Goal: Transaction & Acquisition: Book appointment/travel/reservation

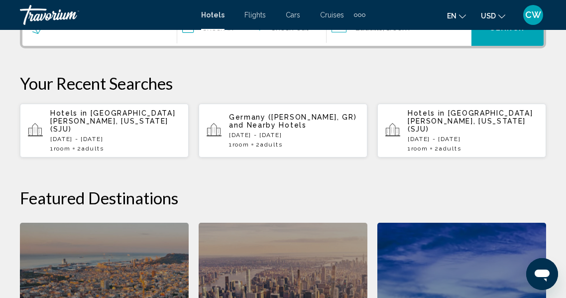
scroll to position [272, 0]
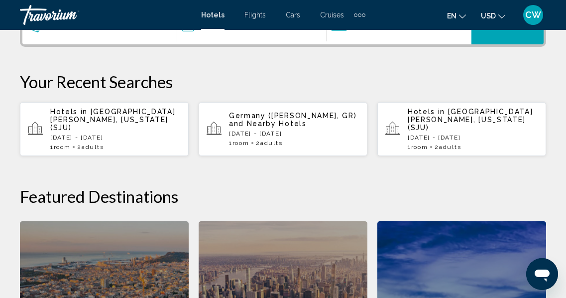
click at [96, 134] on p "[DATE] - [DATE]" at bounding box center [115, 137] width 130 height 7
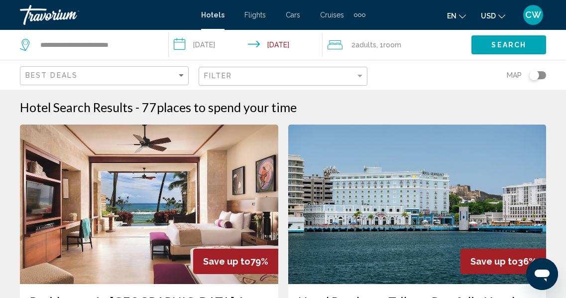
click at [221, 43] on input "**********" at bounding box center [248, 46] width 158 height 33
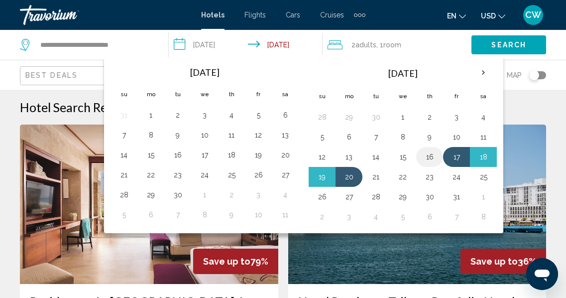
click at [432, 154] on button "16" at bounding box center [430, 157] width 16 height 14
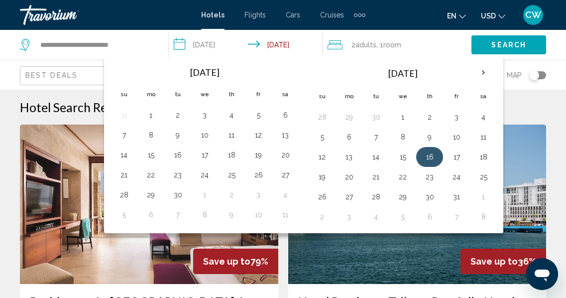
click at [430, 155] on button "16" at bounding box center [430, 157] width 16 height 14
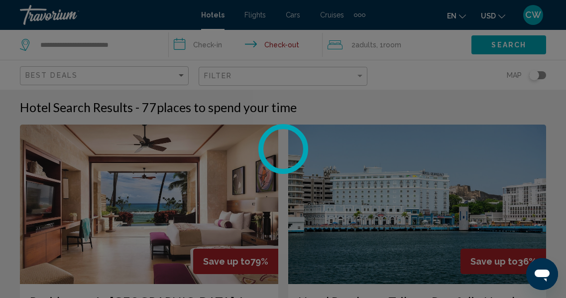
click at [430, 154] on div "**********" at bounding box center [283, 149] width 566 height 298
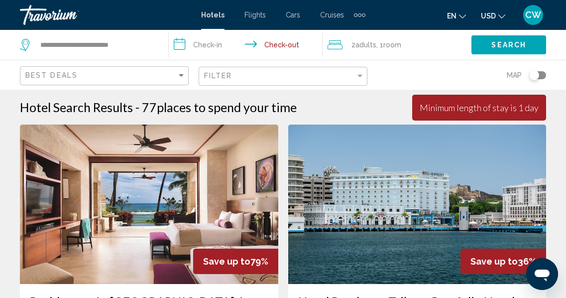
click at [214, 43] on input "**********" at bounding box center [248, 46] width 158 height 33
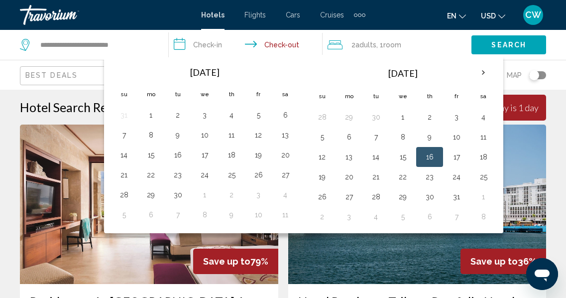
click at [430, 153] on button "16" at bounding box center [430, 157] width 16 height 14
click at [433, 154] on button "16" at bounding box center [430, 157] width 16 height 14
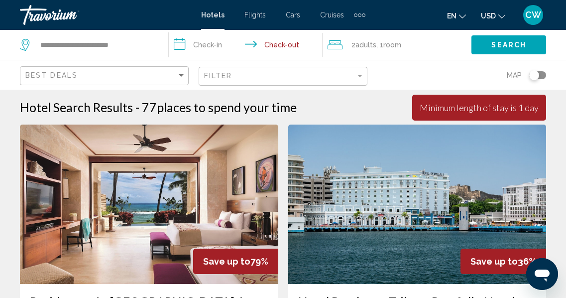
click at [285, 39] on input "**********" at bounding box center [248, 46] width 158 height 33
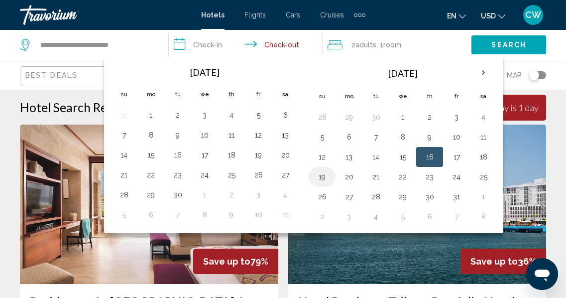
click at [322, 176] on button "19" at bounding box center [322, 177] width 16 height 14
click at [326, 177] on button "19" at bounding box center [322, 177] width 16 height 14
type input "**********"
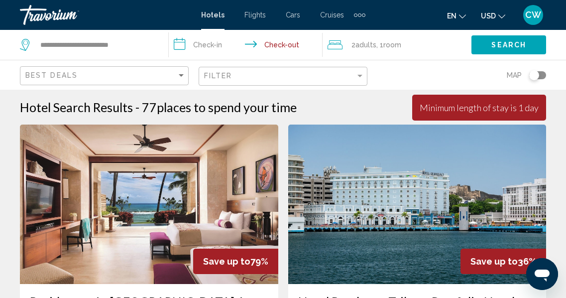
click at [481, 110] on div "Minimum length of stay is 1 day" at bounding box center [479, 107] width 119 height 11
click at [212, 44] on input "**********" at bounding box center [248, 46] width 158 height 33
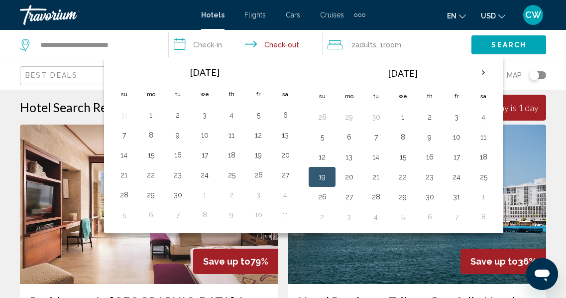
click at [218, 46] on input "**********" at bounding box center [248, 46] width 158 height 33
click at [186, 43] on input "**********" at bounding box center [248, 46] width 158 height 33
click at [183, 42] on input "**********" at bounding box center [248, 46] width 158 height 33
click at [537, 153] on img "Main content" at bounding box center [417, 203] width 258 height 159
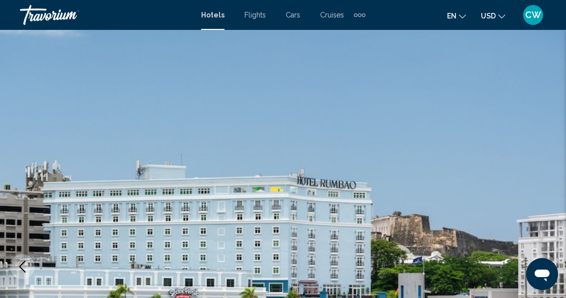
scroll to position [117, 0]
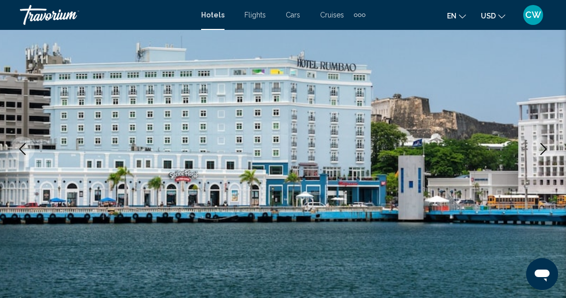
click at [215, 13] on span "Hotels" at bounding box center [212, 15] width 23 height 8
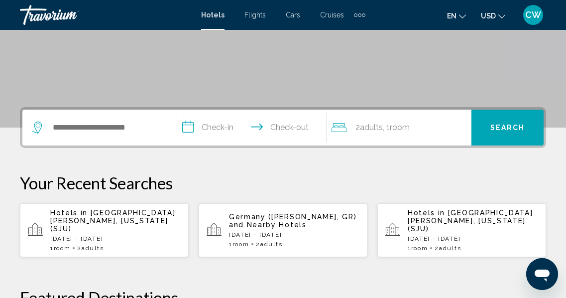
scroll to position [173, 0]
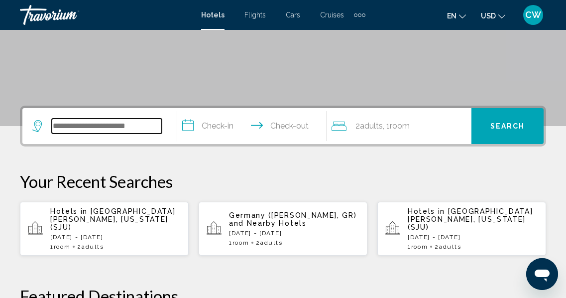
click at [134, 128] on input "Search widget" at bounding box center [107, 125] width 110 height 15
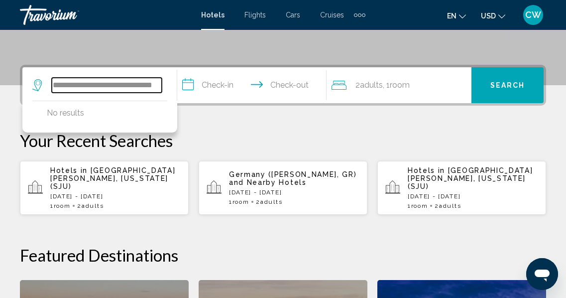
scroll to position [212, 0]
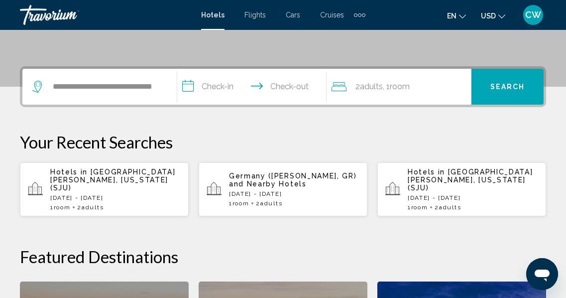
click at [162, 86] on div "**********" at bounding box center [99, 87] width 134 height 36
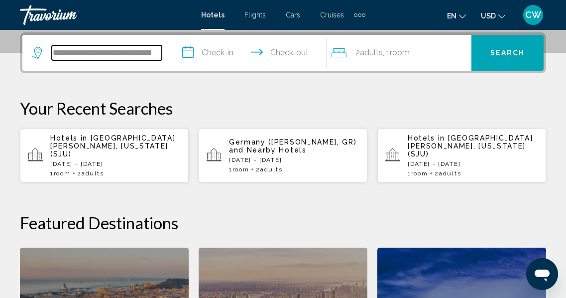
scroll to position [0, 0]
drag, startPoint x: 161, startPoint y: 51, endPoint x: 50, endPoint y: 49, distance: 111.5
click at [50, 49] on div "**********" at bounding box center [96, 52] width 129 height 15
click at [62, 52] on input "**" at bounding box center [107, 52] width 110 height 15
type input "*"
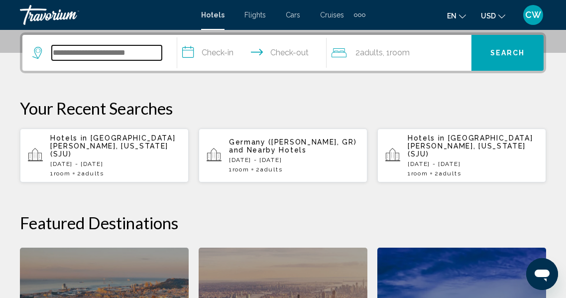
click at [86, 52] on input "Search widget" at bounding box center [107, 52] width 110 height 15
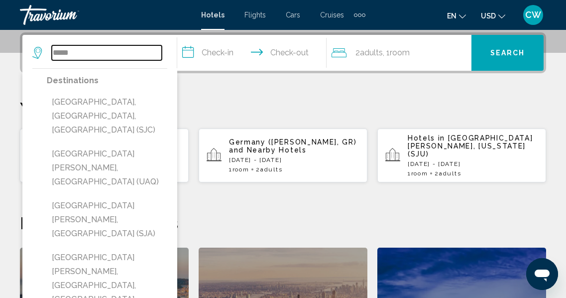
type input "**********"
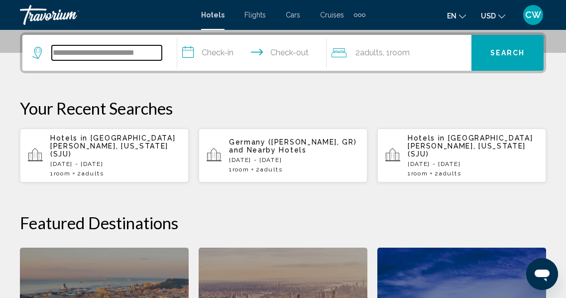
click at [136, 51] on input "**********" at bounding box center [107, 52] width 110 height 15
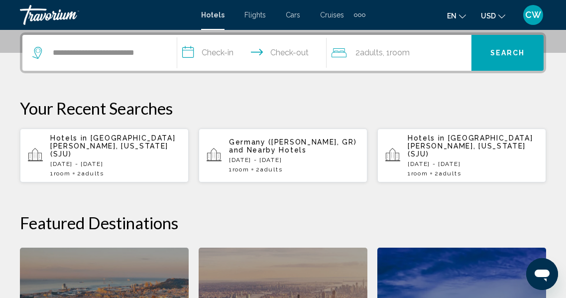
click at [214, 52] on input "**********" at bounding box center [254, 54] width 154 height 39
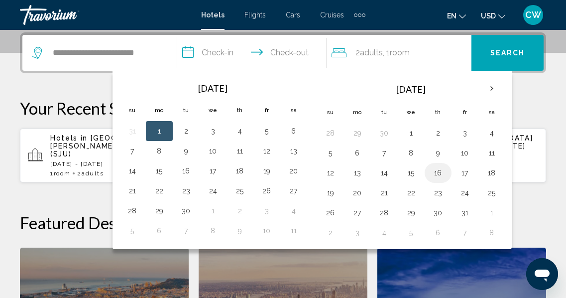
click at [440, 171] on button "16" at bounding box center [438, 173] width 16 height 14
click at [292, 52] on input "**********" at bounding box center [254, 54] width 154 height 39
click at [188, 51] on input "**********" at bounding box center [254, 54] width 154 height 39
click at [190, 52] on input "**********" at bounding box center [254, 54] width 154 height 39
click at [438, 172] on button "16" at bounding box center [438, 173] width 16 height 14
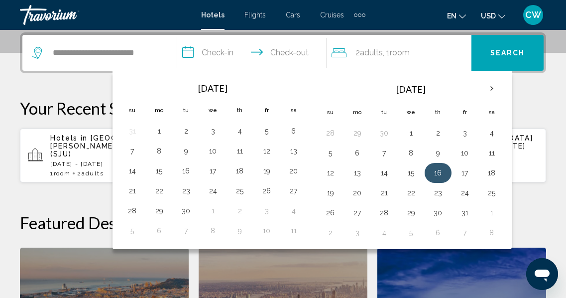
type input "**********"
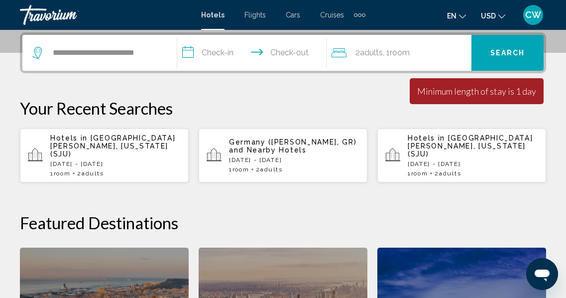
click at [438, 172] on app-hotels-recent-search "Hotels in [GEOGRAPHIC_DATA][PERSON_NAME], [US_STATE] (SJU) [DATE] - [DATE] 1 Ro…" at bounding box center [461, 155] width 169 height 54
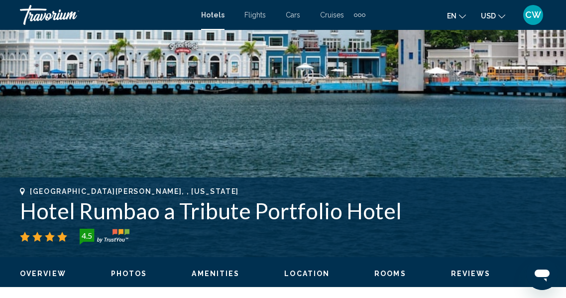
scroll to position [117, 0]
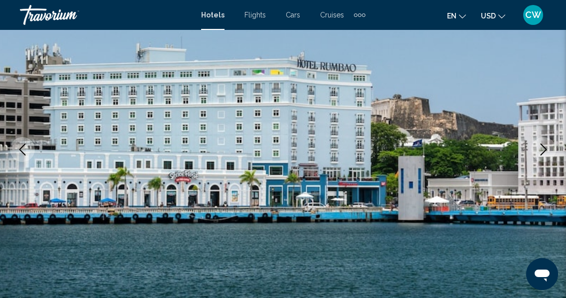
click at [211, 14] on span "Hotels" at bounding box center [212, 15] width 23 height 8
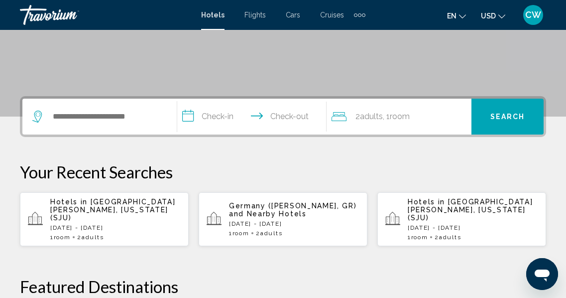
scroll to position [195, 0]
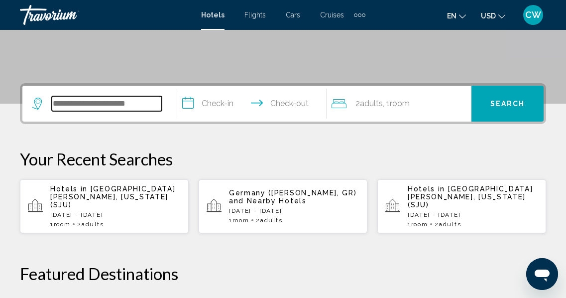
click at [126, 101] on input "Search widget" at bounding box center [107, 103] width 110 height 15
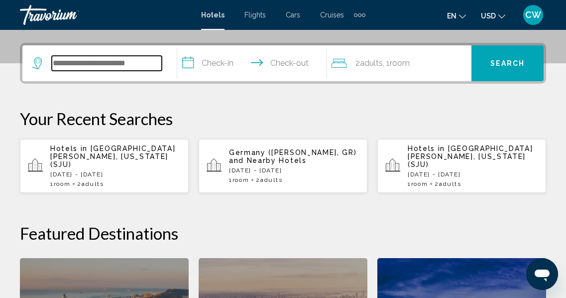
scroll to position [246, 0]
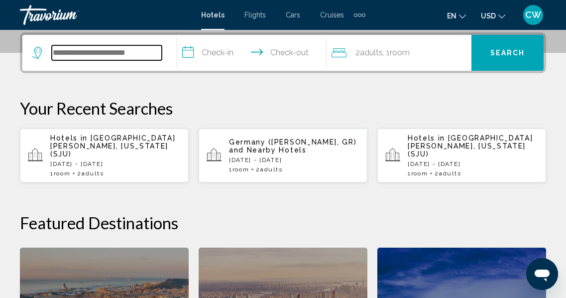
type input "*"
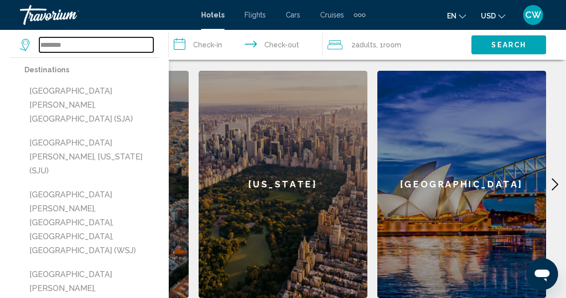
scroll to position [419, 0]
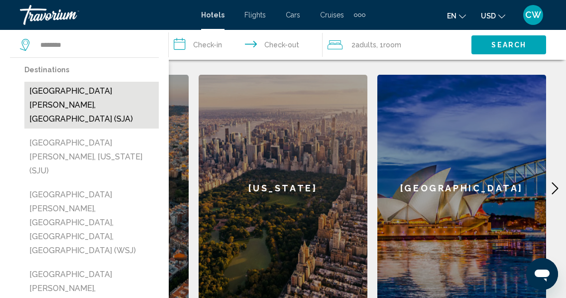
click at [93, 90] on button "[GEOGRAPHIC_DATA][PERSON_NAME], [GEOGRAPHIC_DATA] (SJA)" at bounding box center [91, 105] width 134 height 47
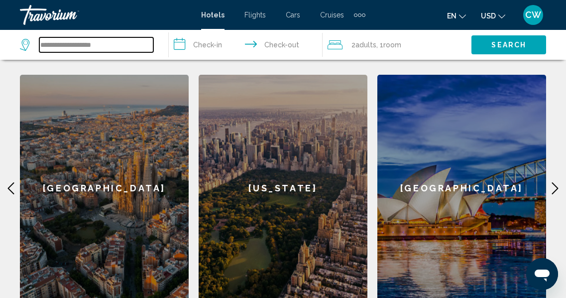
click at [116, 47] on input "**********" at bounding box center [96, 44] width 114 height 15
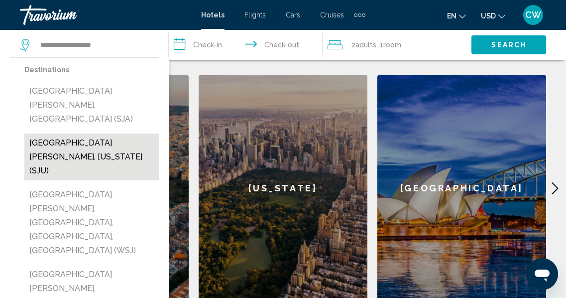
click at [100, 133] on button "[GEOGRAPHIC_DATA][PERSON_NAME], [US_STATE] (SJU)" at bounding box center [91, 156] width 134 height 47
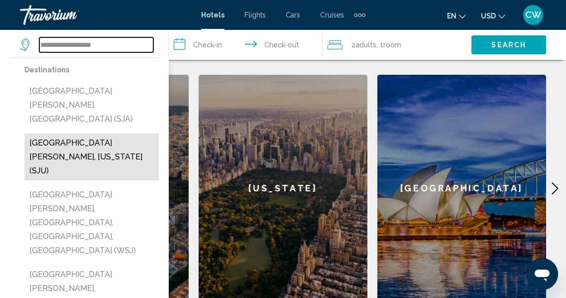
type input "**********"
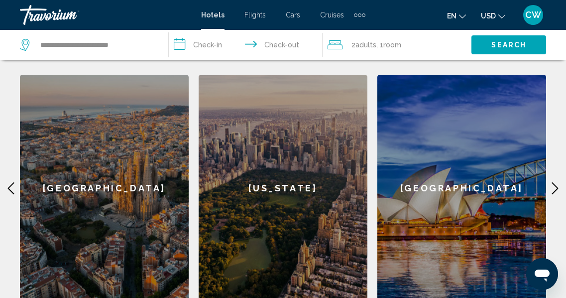
click at [182, 42] on input "**********" at bounding box center [248, 46] width 158 height 33
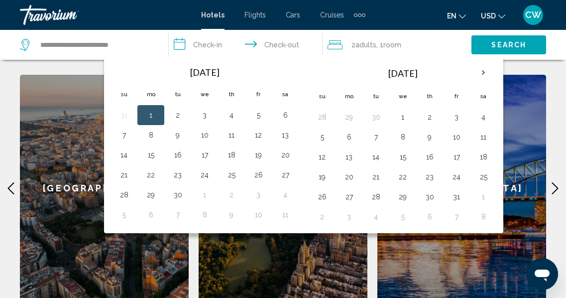
click at [408, 71] on th "[DATE]" at bounding box center [403, 73] width 134 height 24
click at [431, 155] on button "16" at bounding box center [430, 157] width 16 height 14
type input "**********"
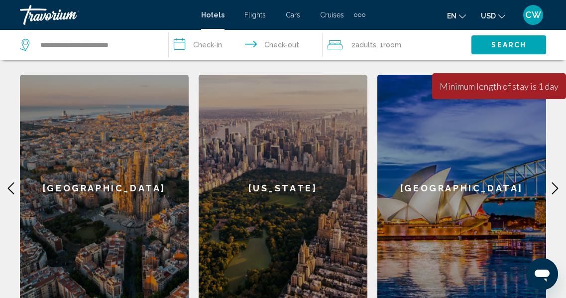
click at [431, 155] on div "[GEOGRAPHIC_DATA]" at bounding box center [461, 188] width 169 height 227
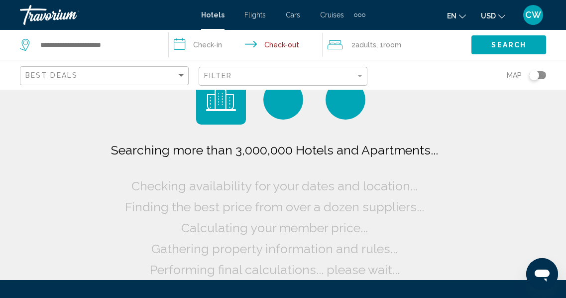
click at [286, 41] on input "**********" at bounding box center [248, 46] width 158 height 33
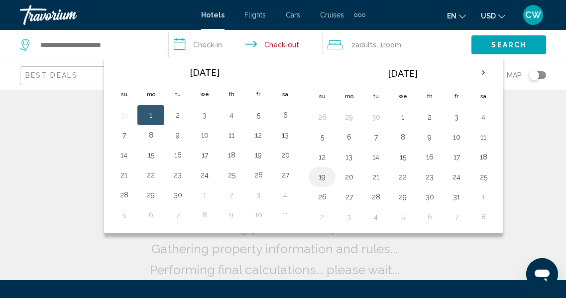
click at [320, 174] on button "19" at bounding box center [322, 177] width 16 height 14
click at [322, 174] on button "19" at bounding box center [322, 177] width 16 height 14
type input "**********"
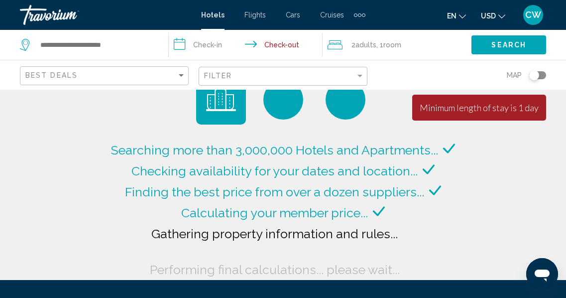
click at [214, 44] on input "**********" at bounding box center [248, 46] width 158 height 33
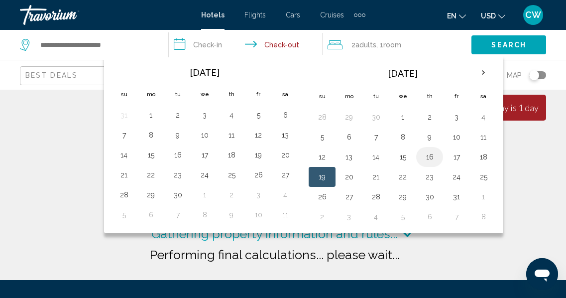
click at [434, 156] on button "16" at bounding box center [430, 157] width 16 height 14
type input "**********"
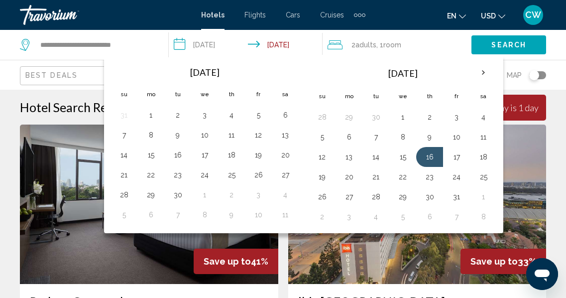
click at [219, 42] on input "**********" at bounding box center [248, 46] width 158 height 33
click at [429, 154] on button "16" at bounding box center [430, 157] width 16 height 14
type input "**********"
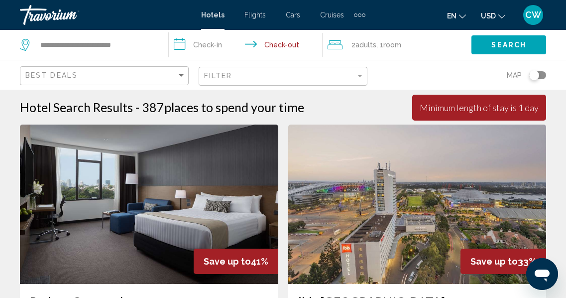
click at [429, 154] on img "Main content" at bounding box center [417, 203] width 258 height 159
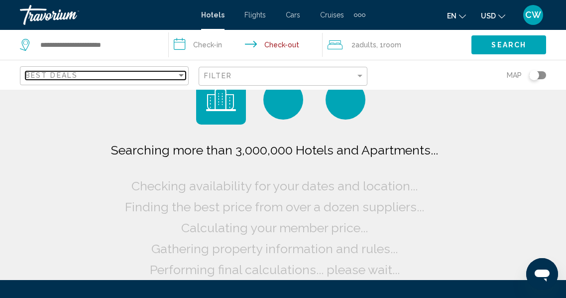
click at [106, 72] on div "Best Deals" at bounding box center [100, 75] width 151 height 8
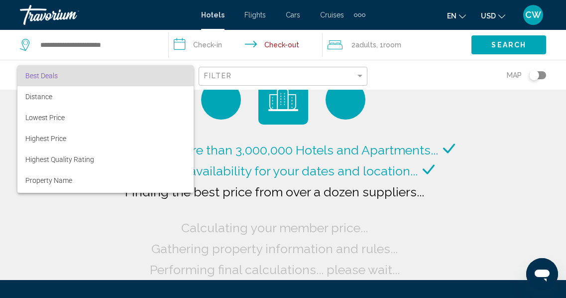
click at [122, 45] on div at bounding box center [283, 149] width 566 height 298
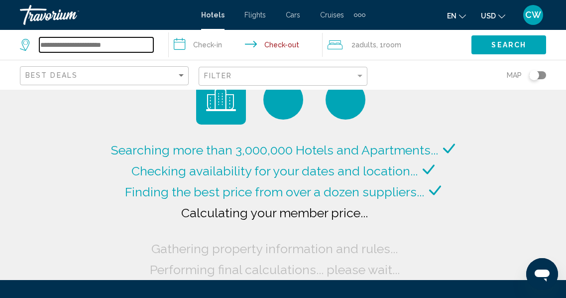
click at [121, 45] on input "Search widget" at bounding box center [96, 44] width 114 height 15
type input "**********"
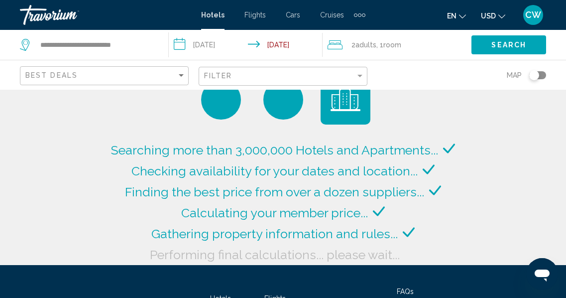
click at [207, 43] on input "**********" at bounding box center [248, 46] width 158 height 33
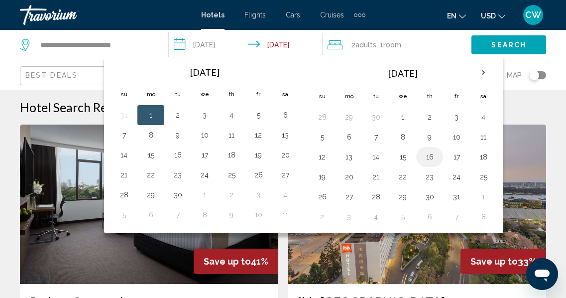
click at [430, 154] on button "16" at bounding box center [430, 157] width 16 height 14
click at [397, 73] on th "[DATE]" at bounding box center [403, 73] width 134 height 24
click at [432, 156] on button "16" at bounding box center [430, 157] width 16 height 14
type input "**********"
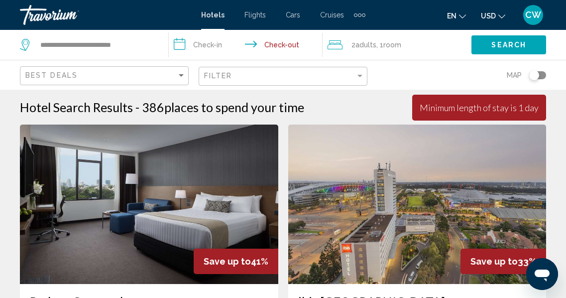
click at [432, 156] on img "Main content" at bounding box center [417, 203] width 258 height 159
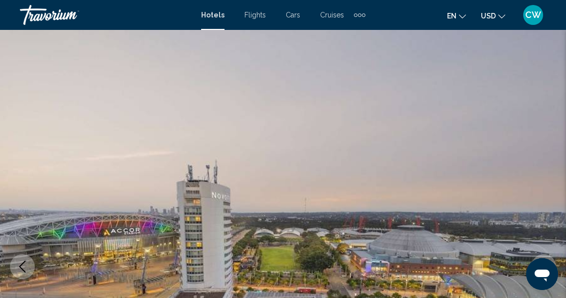
scroll to position [117, 0]
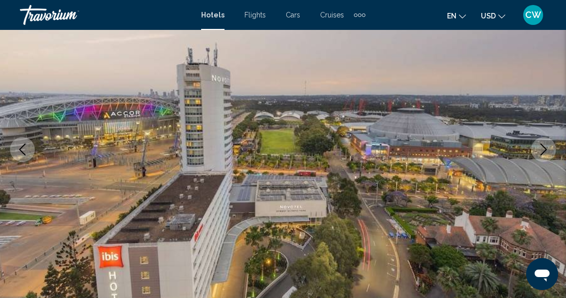
click at [210, 14] on span "Hotels" at bounding box center [212, 15] width 23 height 8
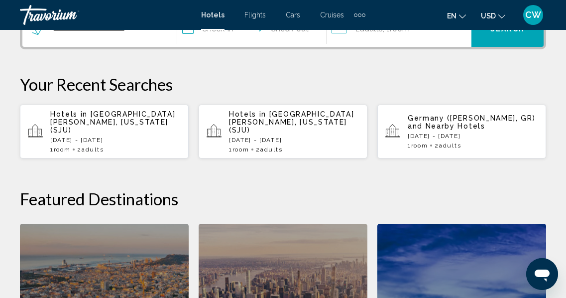
scroll to position [274, 0]
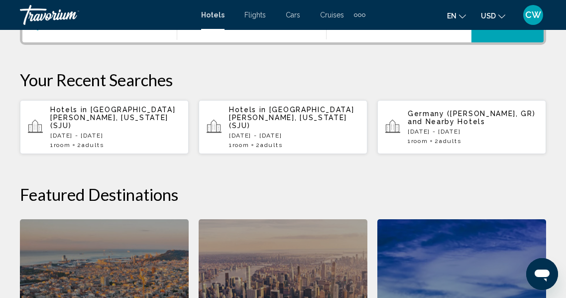
click at [93, 123] on div "Hotels in [GEOGRAPHIC_DATA][PERSON_NAME], [US_STATE] (SJU) [DATE] - [DATE] 1 Ro…" at bounding box center [115, 127] width 130 height 43
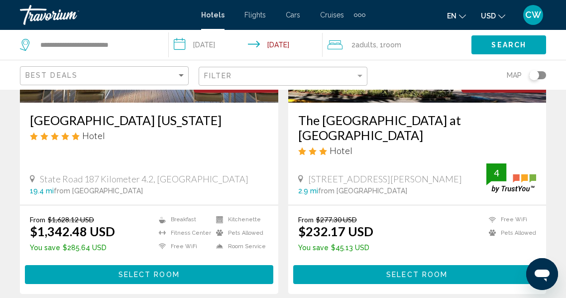
scroll to position [1993, 0]
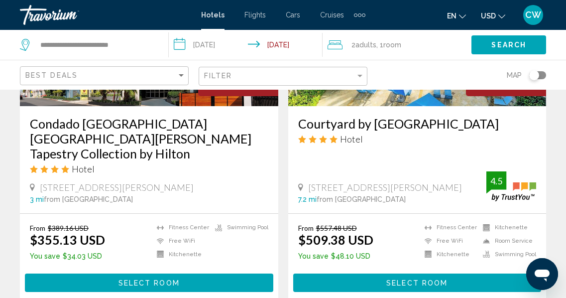
scroll to position [2073, 0]
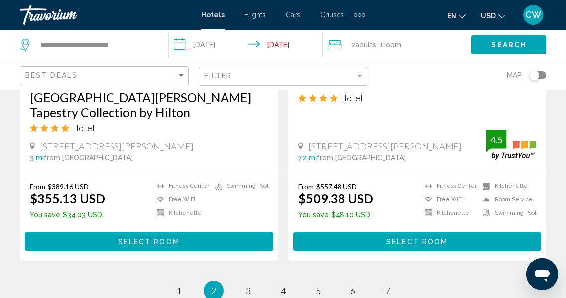
drag, startPoint x: 250, startPoint y: 272, endPoint x: 238, endPoint y: 282, distance: 15.2
click at [178, 285] on span "1" at bounding box center [178, 290] width 5 height 11
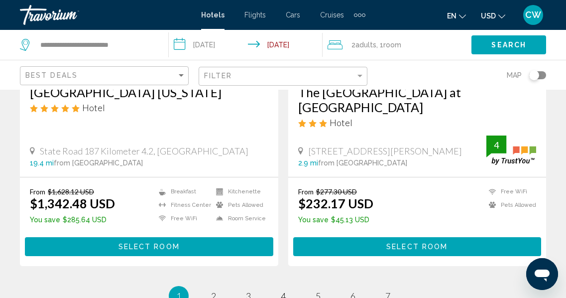
scroll to position [2050, 0]
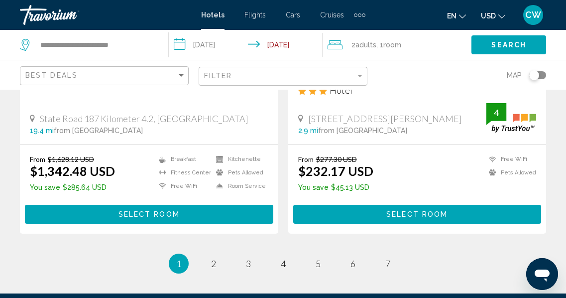
drag, startPoint x: 320, startPoint y: 231, endPoint x: 236, endPoint y: 220, distance: 84.9
click at [240, 253] on ul "1 / 7 You're on page 1 page 2 page 3 page 4 page 5 page 6 page 7" at bounding box center [283, 263] width 526 height 20
click at [217, 254] on link "page 2" at bounding box center [213, 262] width 17 height 17
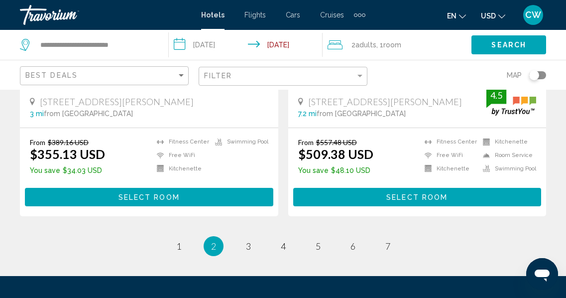
scroll to position [2109, 0]
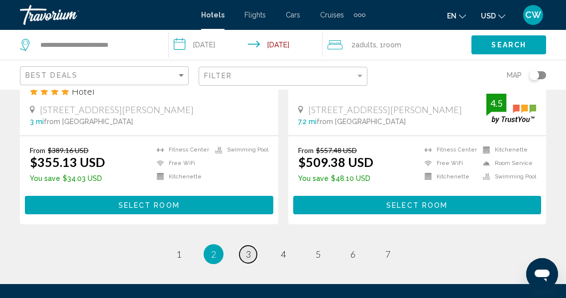
click at [250, 245] on link "page 3" at bounding box center [247, 253] width 17 height 17
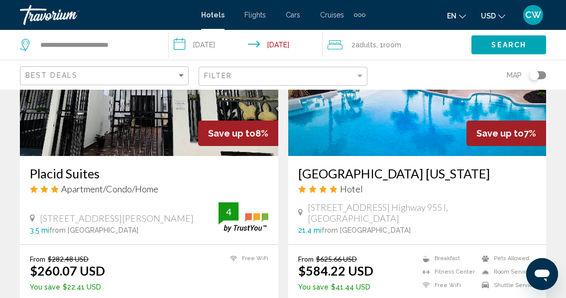
scroll to position [829, 0]
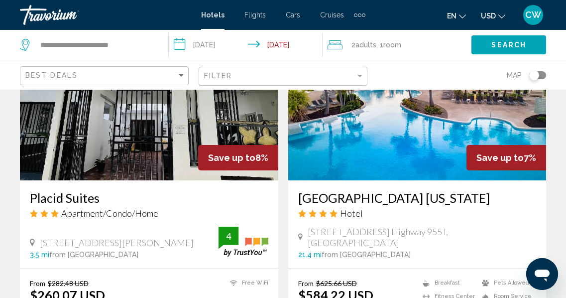
click at [94, 199] on h3 "Placid Suites" at bounding box center [149, 197] width 238 height 15
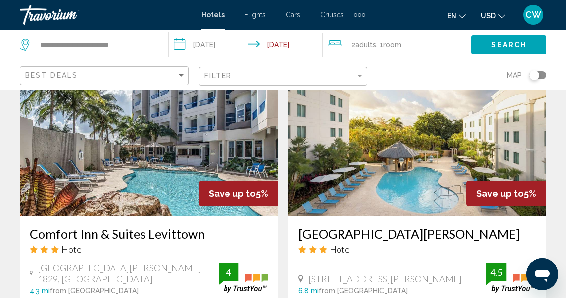
scroll to position [1509, 0]
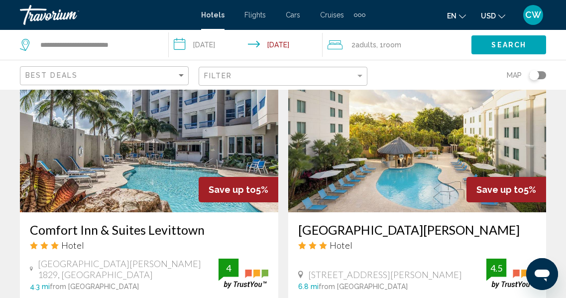
click at [152, 234] on h3 "Comfort Inn & Suites Levittown" at bounding box center [149, 229] width 238 height 15
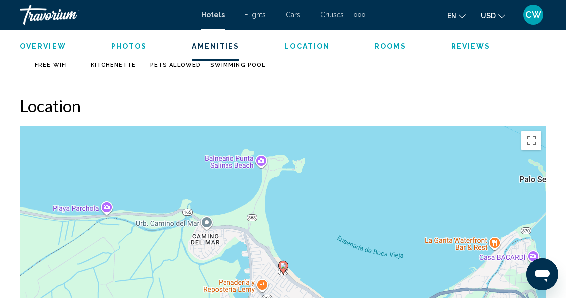
scroll to position [1044, 0]
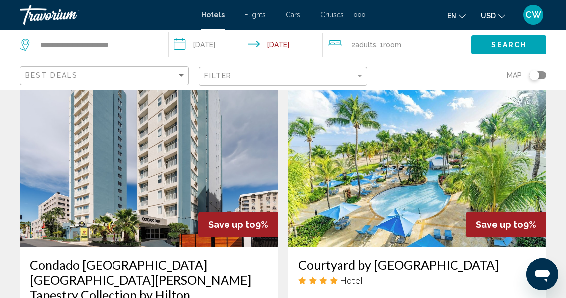
scroll to position [1875, 0]
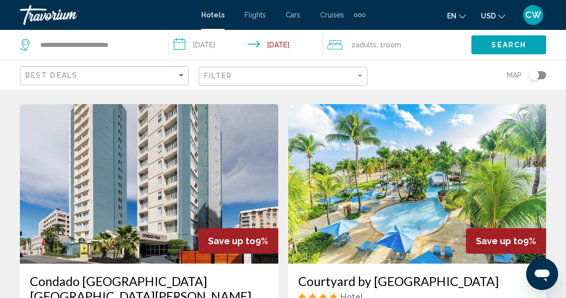
click at [125, 273] on h3 "Condado [GEOGRAPHIC_DATA] [GEOGRAPHIC_DATA][PERSON_NAME] Tapestry Collection by…" at bounding box center [149, 295] width 238 height 45
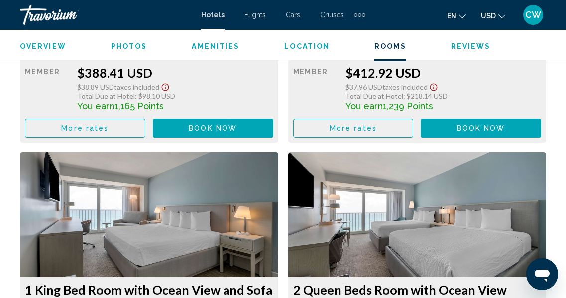
scroll to position [3440, 0]
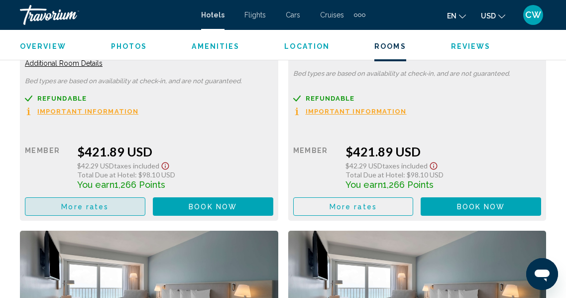
click at [110, 206] on button "More rates" at bounding box center [85, 206] width 120 height 18
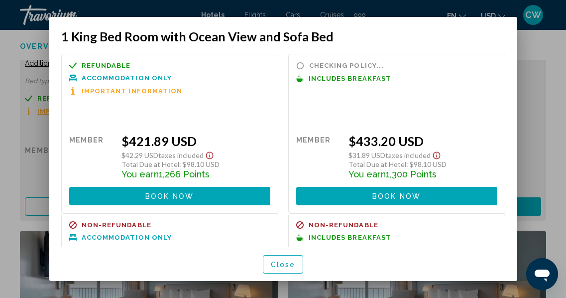
scroll to position [0, 0]
click at [532, 105] on div at bounding box center [283, 149] width 566 height 298
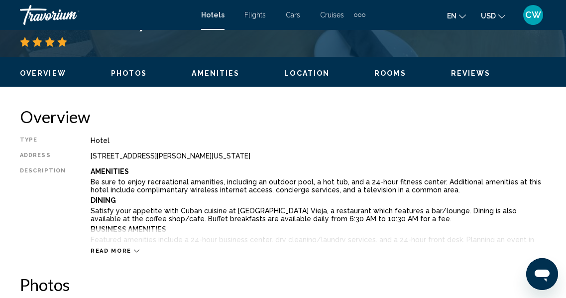
scroll to position [456, 0]
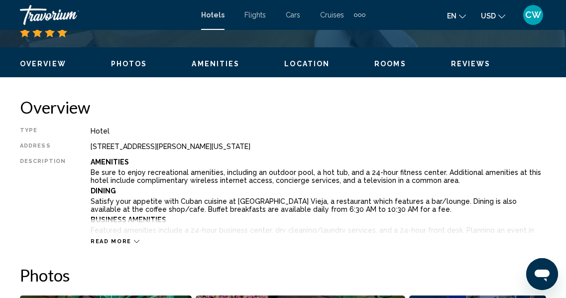
click at [117, 239] on span "Read more" at bounding box center [111, 241] width 41 height 6
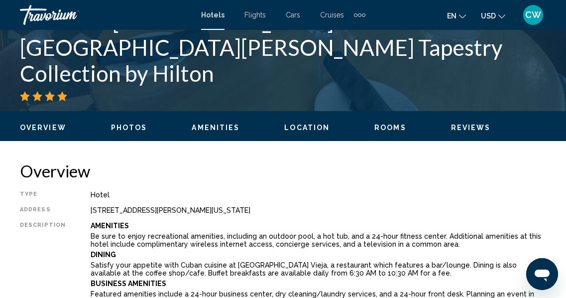
scroll to position [370, 0]
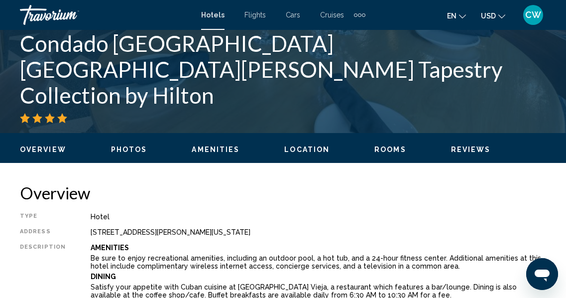
click at [464, 151] on span "Reviews" at bounding box center [471, 149] width 40 height 8
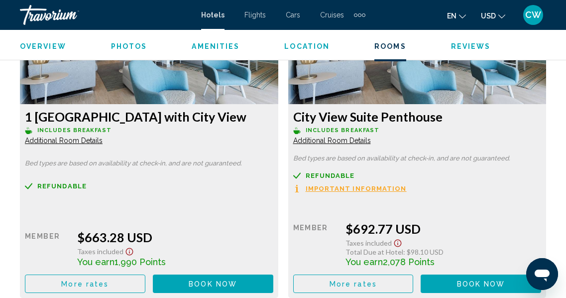
scroll to position [6195, 0]
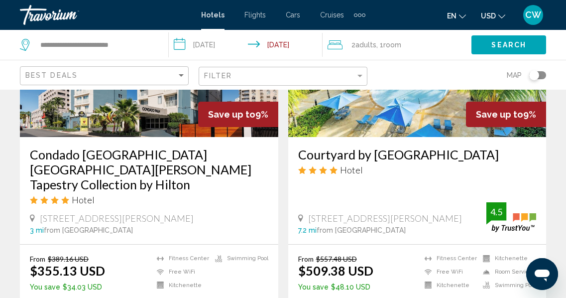
scroll to position [2005, 0]
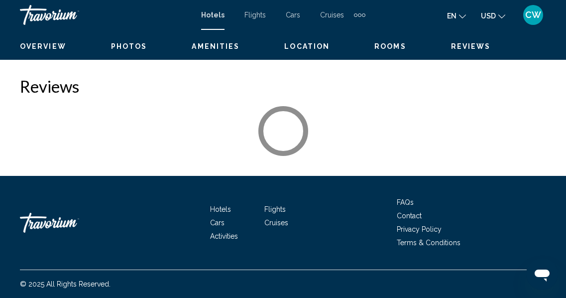
scroll to position [117, 0]
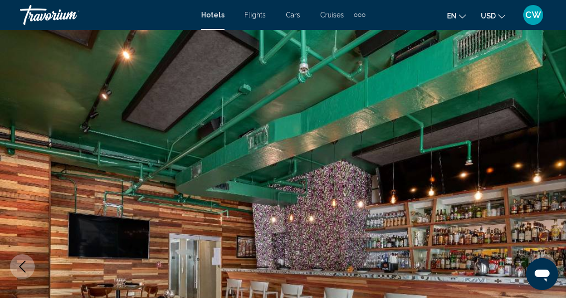
scroll to position [835, 0]
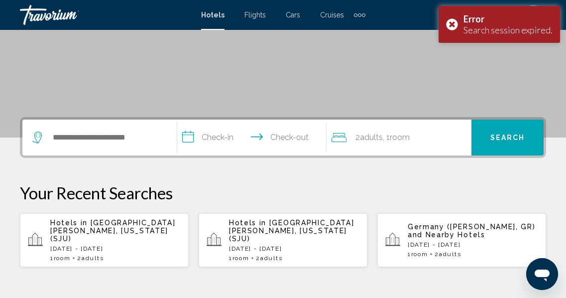
scroll to position [166, 0]
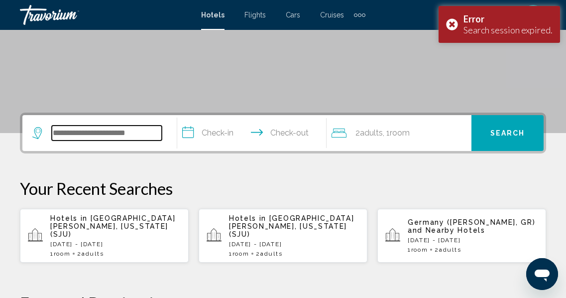
click at [129, 131] on input "Search widget" at bounding box center [107, 132] width 110 height 15
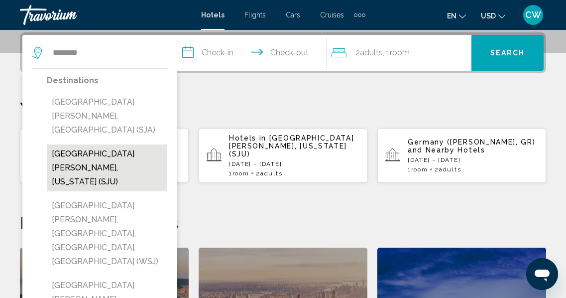
click at [137, 144] on button "[GEOGRAPHIC_DATA][PERSON_NAME], [US_STATE] (SJU)" at bounding box center [107, 167] width 120 height 47
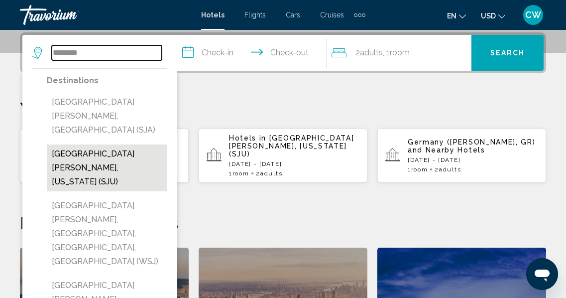
type input "**********"
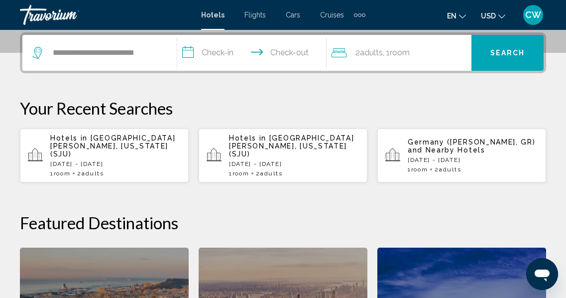
click at [223, 52] on input "**********" at bounding box center [254, 54] width 154 height 39
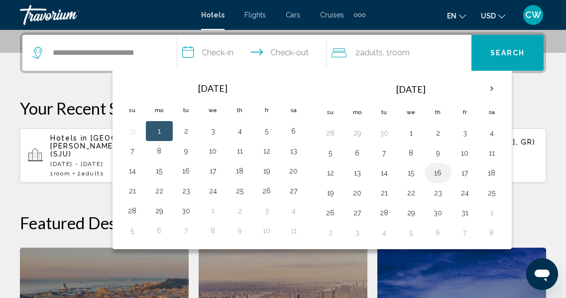
click at [437, 169] on button "16" at bounding box center [438, 173] width 16 height 14
click at [439, 171] on button "16" at bounding box center [438, 173] width 16 height 14
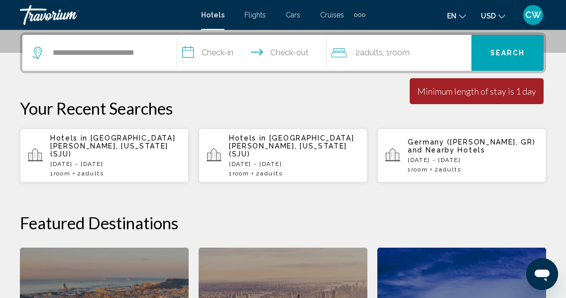
click at [302, 51] on input "**********" at bounding box center [254, 54] width 154 height 39
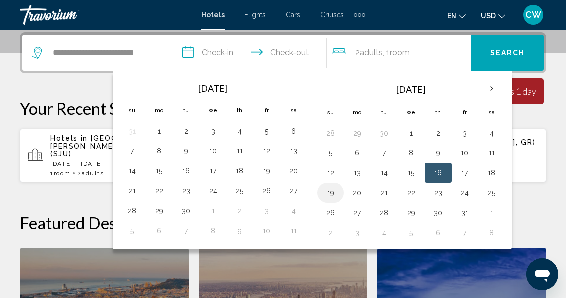
click at [331, 190] on button "19" at bounding box center [331, 193] width 16 height 14
click at [330, 189] on button "19" at bounding box center [331, 193] width 16 height 14
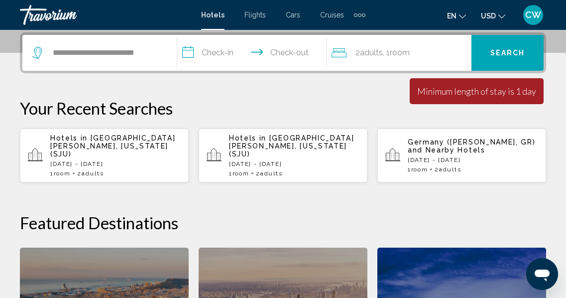
click at [452, 94] on div "Minimum length of stay is 1 day" at bounding box center [476, 91] width 119 height 11
click at [201, 51] on input "**********" at bounding box center [254, 54] width 154 height 39
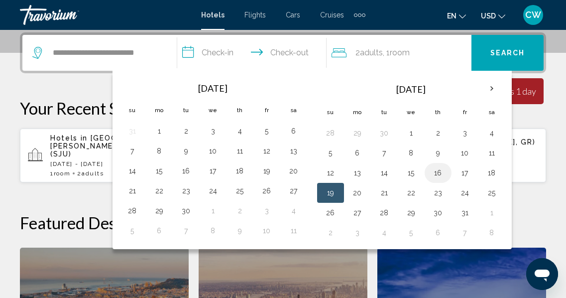
click at [440, 171] on button "16" at bounding box center [438, 173] width 16 height 14
click at [439, 170] on button "16" at bounding box center [438, 173] width 16 height 14
type input "**********"
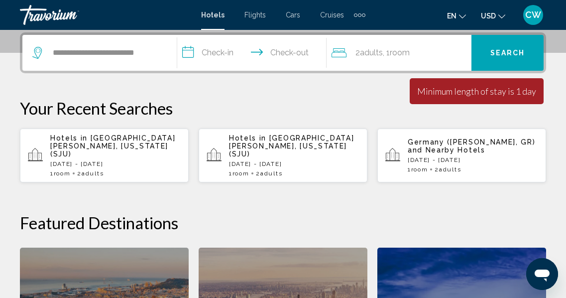
click at [257, 160] on p "[DATE] - [DATE]" at bounding box center [294, 163] width 130 height 7
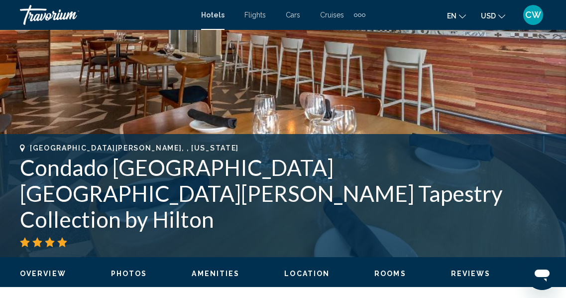
scroll to position [117, 0]
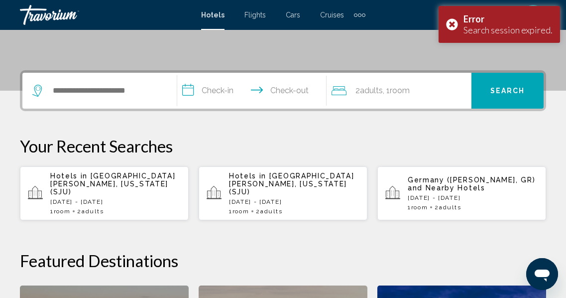
scroll to position [211, 0]
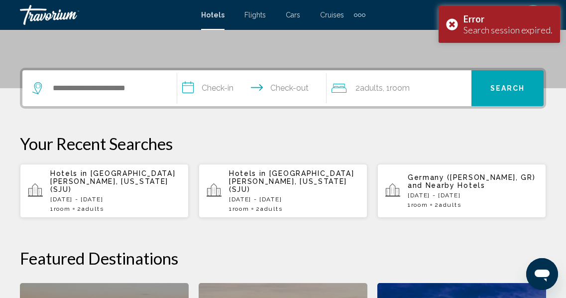
click at [271, 87] on input "**********" at bounding box center [254, 89] width 154 height 39
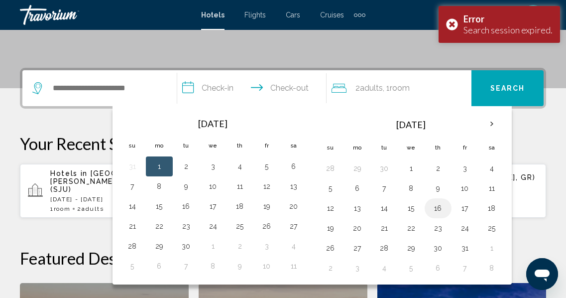
click at [437, 206] on button "16" at bounding box center [438, 208] width 16 height 14
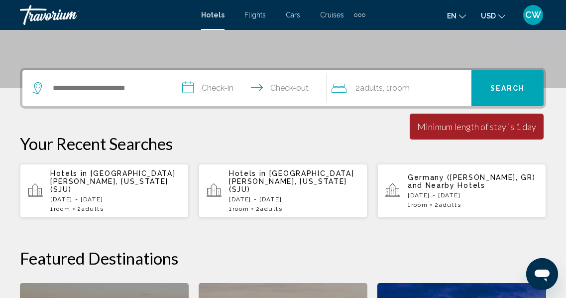
click at [446, 131] on div "Minimum length of stay is 1 day All fields are required Children ages are requi…" at bounding box center [477, 127] width 134 height 26
click at [277, 86] on input "**********" at bounding box center [254, 89] width 154 height 39
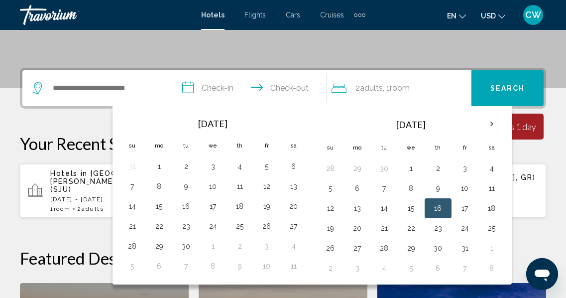
click at [204, 86] on input "**********" at bounding box center [254, 89] width 154 height 39
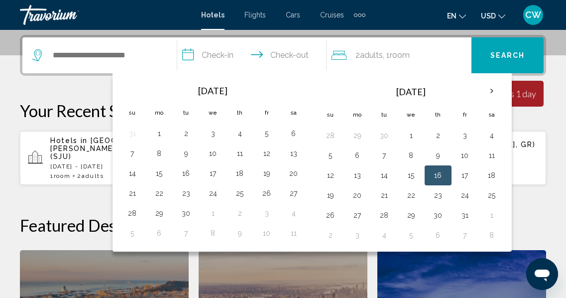
scroll to position [246, 0]
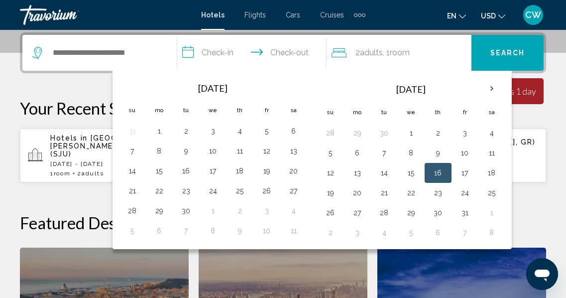
click at [435, 169] on button "16" at bounding box center [438, 173] width 16 height 14
click at [282, 51] on input "**********" at bounding box center [254, 54] width 154 height 39
click at [331, 191] on button "19" at bounding box center [331, 193] width 16 height 14
type input "**********"
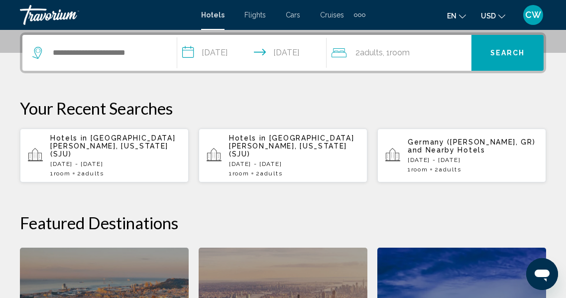
drag, startPoint x: 500, startPoint y: 49, endPoint x: 498, endPoint y: 77, distance: 28.4
click at [498, 77] on div "**********" at bounding box center [283, 255] width 566 height 447
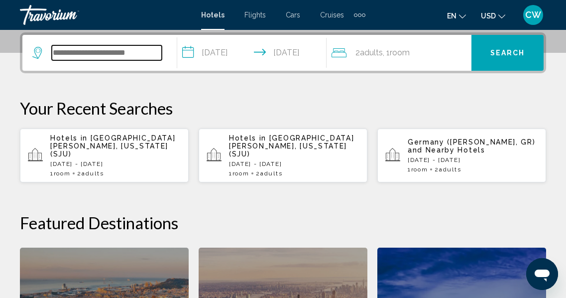
click at [145, 55] on input "Search widget" at bounding box center [107, 52] width 110 height 15
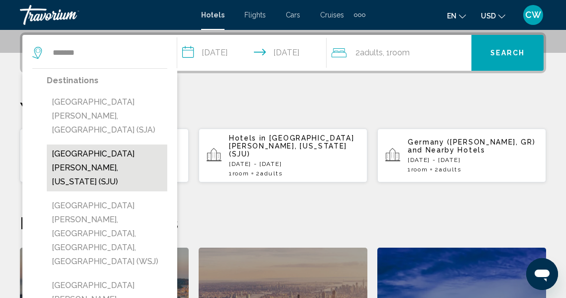
click at [138, 144] on button "[GEOGRAPHIC_DATA][PERSON_NAME], [US_STATE] (SJU)" at bounding box center [107, 167] width 120 height 47
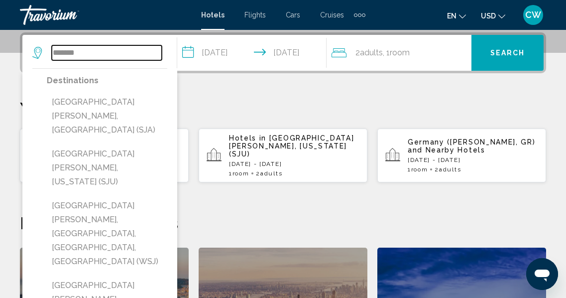
type input "**********"
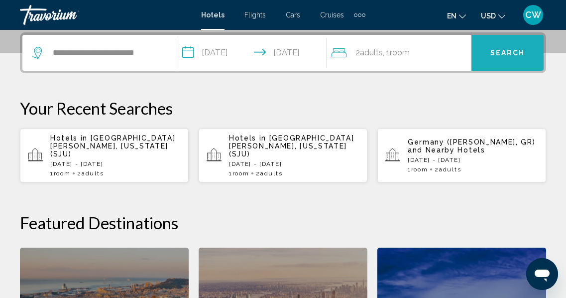
click at [515, 53] on span "Search" at bounding box center [507, 53] width 35 height 8
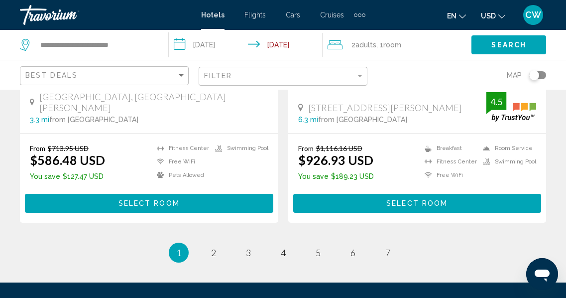
scroll to position [2068, 0]
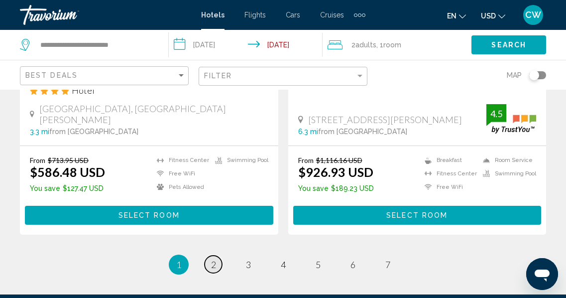
click at [215, 259] on span "2" at bounding box center [213, 264] width 5 height 11
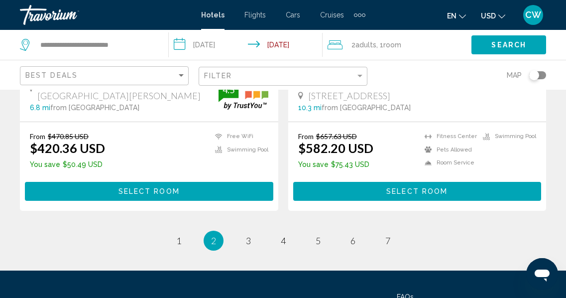
scroll to position [2083, 0]
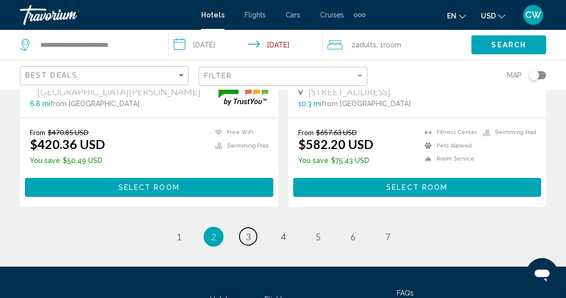
drag, startPoint x: 246, startPoint y: 222, endPoint x: 253, endPoint y: 220, distance: 7.2
click at [247, 231] on span "3" at bounding box center [248, 236] width 5 height 11
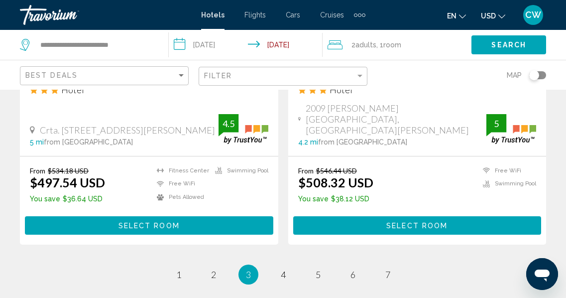
scroll to position [2053, 0]
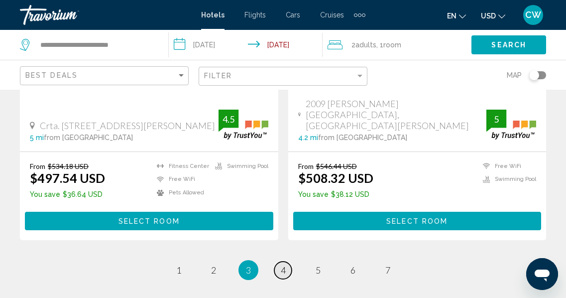
click at [283, 264] on span "4" at bounding box center [283, 269] width 5 height 11
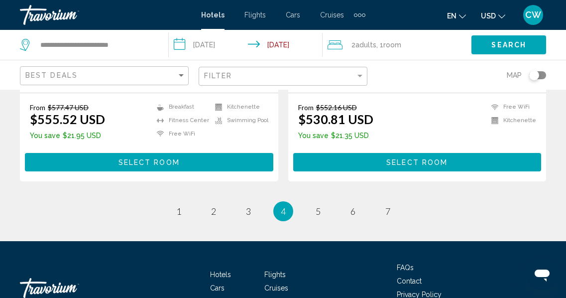
scroll to position [2081, 0]
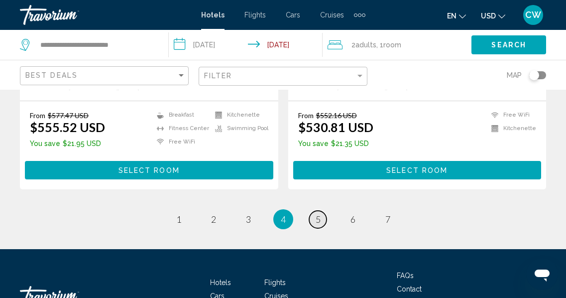
click at [317, 214] on span "5" at bounding box center [318, 219] width 5 height 11
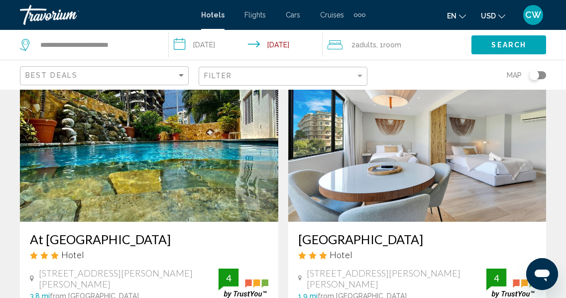
scroll to position [1926, 0]
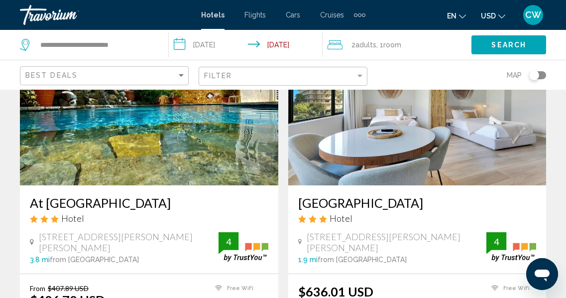
click at [135, 195] on h3 "At [GEOGRAPHIC_DATA]" at bounding box center [149, 202] width 238 height 15
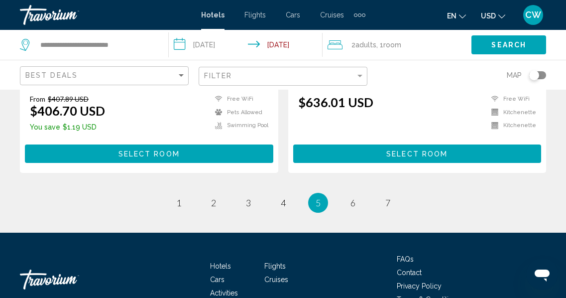
scroll to position [2136, 0]
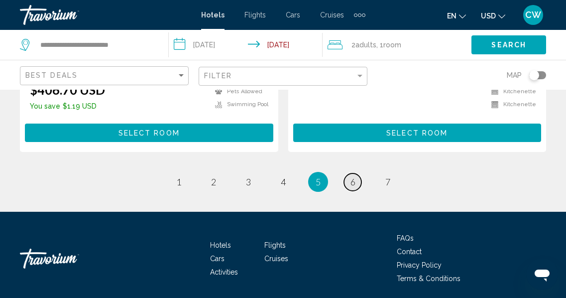
click at [355, 176] on span "6" at bounding box center [353, 181] width 5 height 11
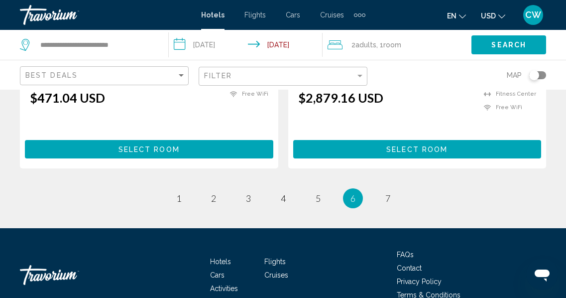
scroll to position [2076, 0]
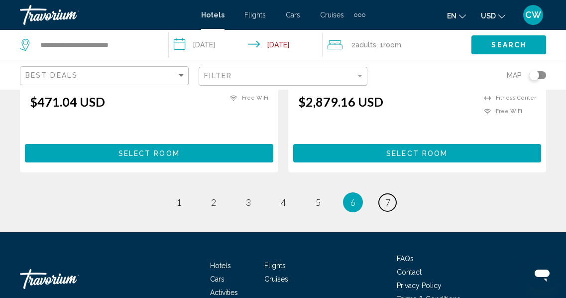
click at [390, 195] on link "page 7" at bounding box center [387, 202] width 17 height 17
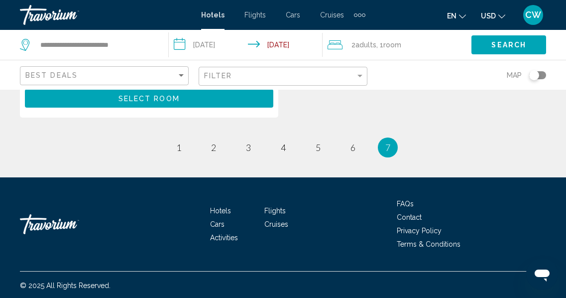
scroll to position [1069, 0]
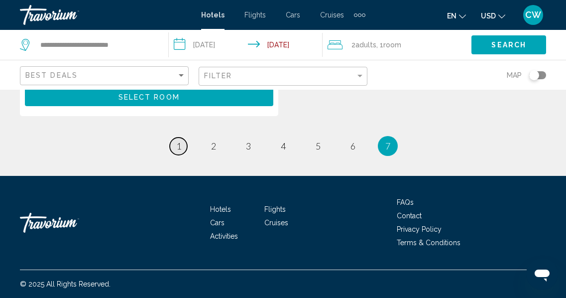
click at [179, 146] on span "1" at bounding box center [178, 145] width 5 height 11
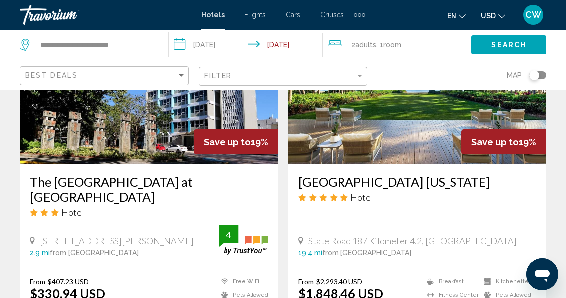
scroll to position [1572, 0]
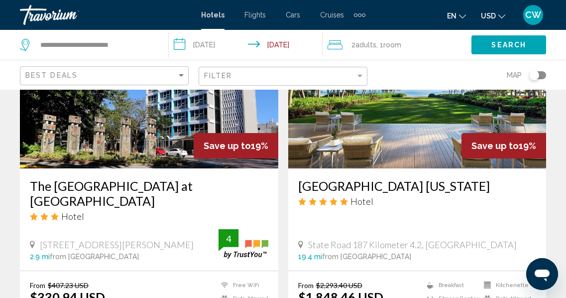
click at [117, 178] on h3 "The [GEOGRAPHIC_DATA] at [GEOGRAPHIC_DATA]" at bounding box center [149, 193] width 238 height 30
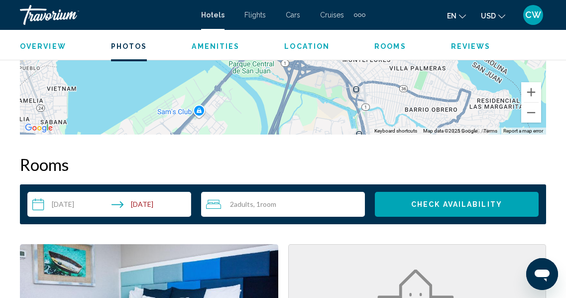
scroll to position [783, 0]
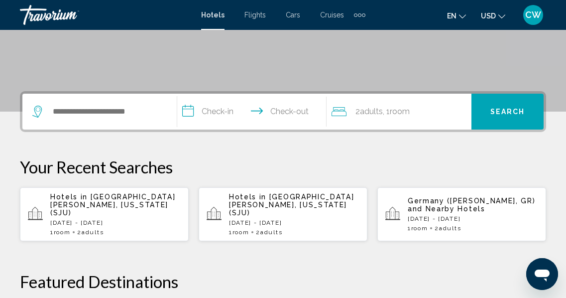
scroll to position [192, 0]
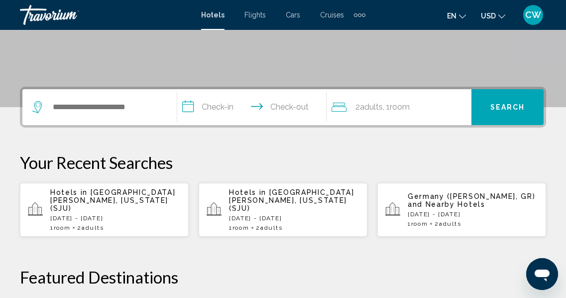
click at [115, 215] on p "Thu, 16 Oct - Sun, 19 Oct" at bounding box center [115, 218] width 130 height 7
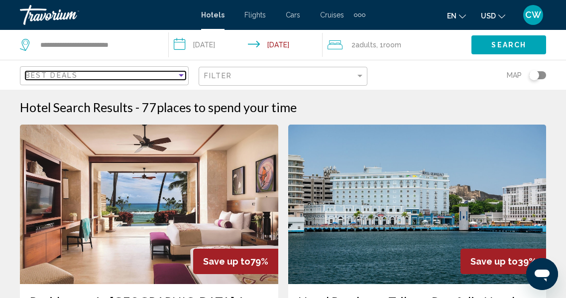
click at [178, 72] on div "Sort by" at bounding box center [181, 75] width 9 height 8
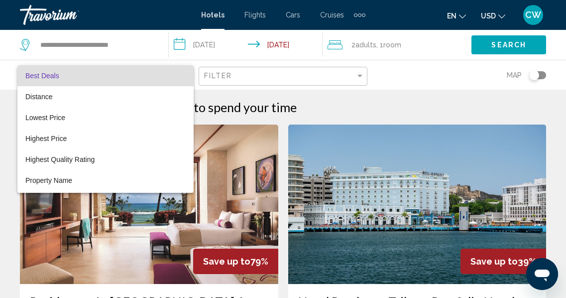
click at [360, 75] on div at bounding box center [283, 149] width 566 height 298
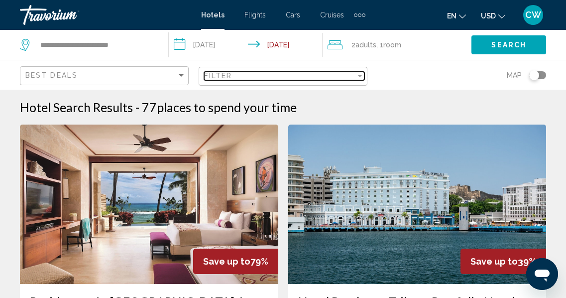
click at [360, 75] on div "Filter" at bounding box center [359, 76] width 5 height 2
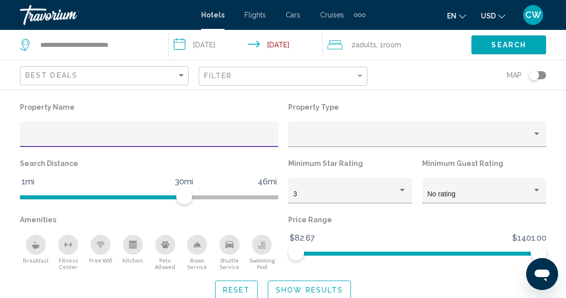
scroll to position [801, 0]
click at [563, 77] on app-hotels-search-filters "Best Deals Filter Map Property Name Property Type Search Distance 1mi 46mi 30mi…" at bounding box center [283, 75] width 566 height 30
click at [34, 135] on input "Hotel Filters" at bounding box center [149, 138] width 248 height 8
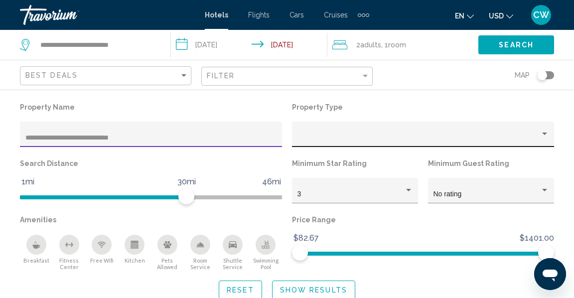
type input "**********"
click at [330, 128] on div "Hotel Filters" at bounding box center [422, 137] width 251 height 20
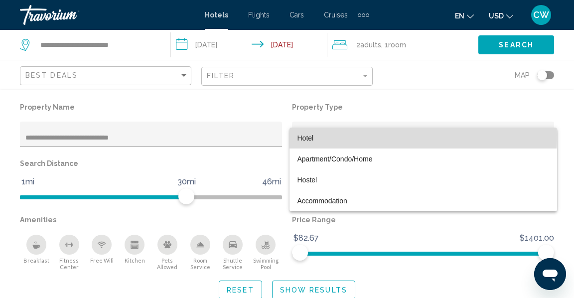
click at [313, 134] on span "Hotel" at bounding box center [422, 137] width 251 height 21
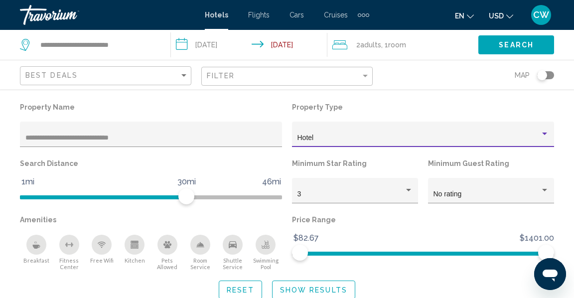
click at [326, 288] on span "Show Results" at bounding box center [313, 290] width 67 height 8
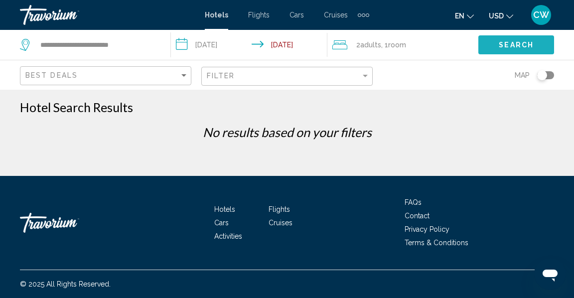
click at [506, 42] on span "Search" at bounding box center [515, 45] width 35 height 8
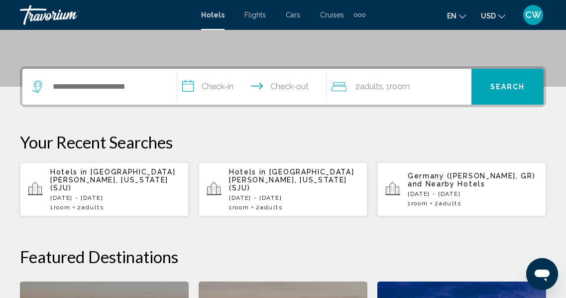
scroll to position [217, 0]
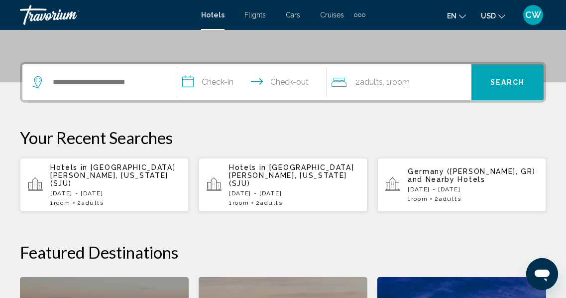
click at [84, 190] on p "Thu, 16 Oct - Sun, 19 Oct" at bounding box center [115, 193] width 130 height 7
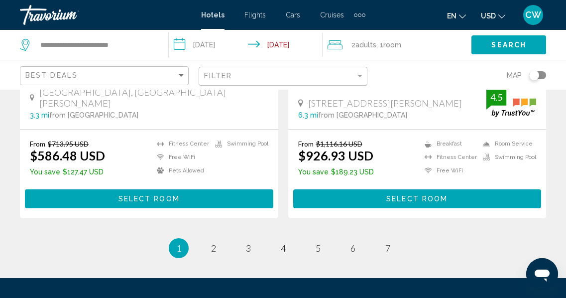
scroll to position [2076, 0]
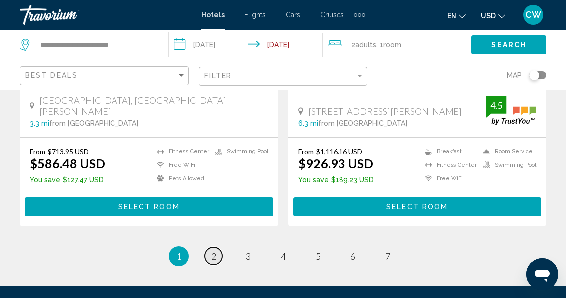
click at [214, 250] on span "2" at bounding box center [213, 255] width 5 height 11
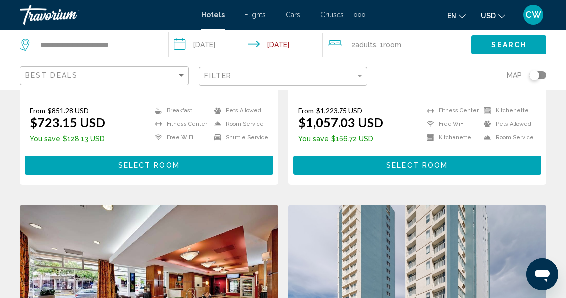
scroll to position [652, 0]
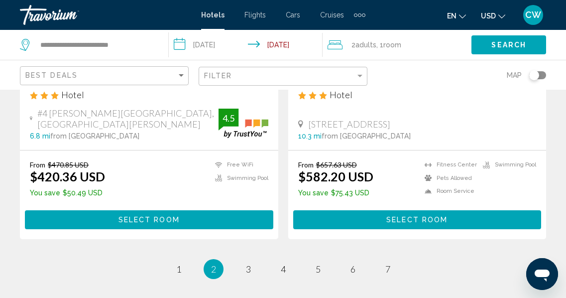
scroll to position [2047, 0]
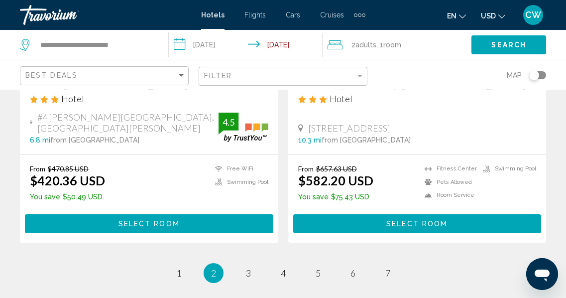
drag, startPoint x: 572, startPoint y: 178, endPoint x: 23, endPoint y: 11, distance: 574.1
click at [555, 261] on div "Open messaging window" at bounding box center [542, 274] width 30 height 30
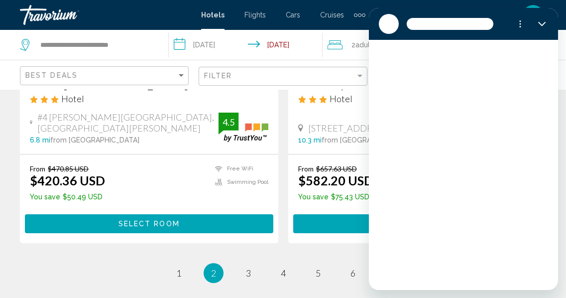
scroll to position [2033, 0]
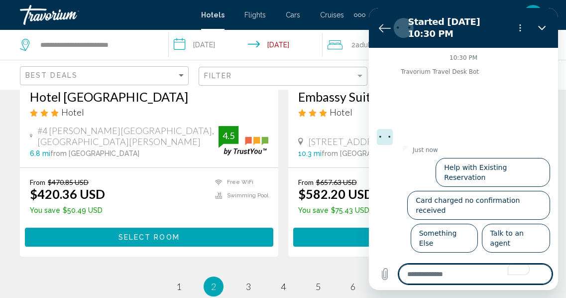
type textarea "*"
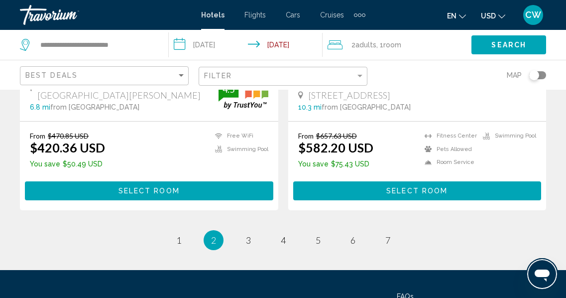
scroll to position [2160, 0]
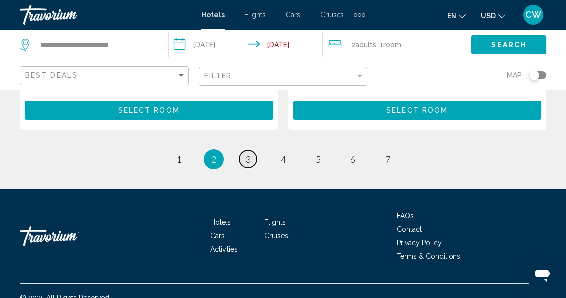
click at [247, 154] on span "3" at bounding box center [248, 159] width 5 height 11
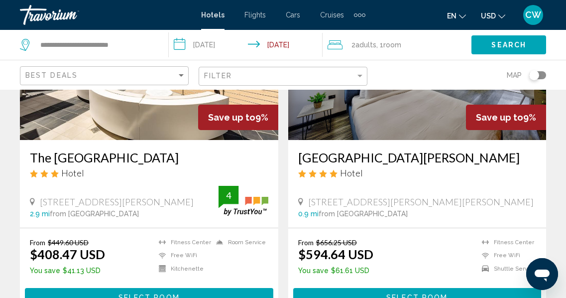
scroll to position [1223, 0]
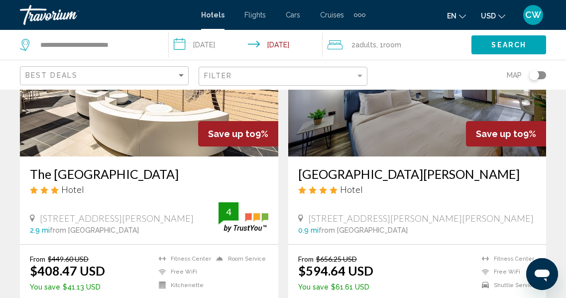
click at [133, 173] on h3 "The [GEOGRAPHIC_DATA]" at bounding box center [149, 173] width 238 height 15
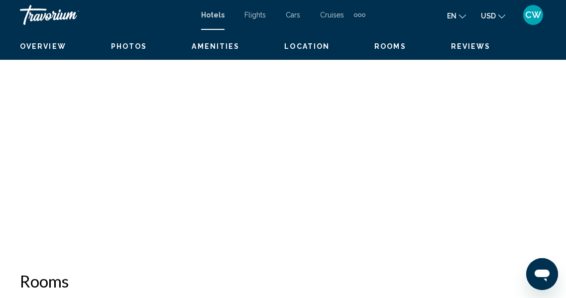
scroll to position [117, 0]
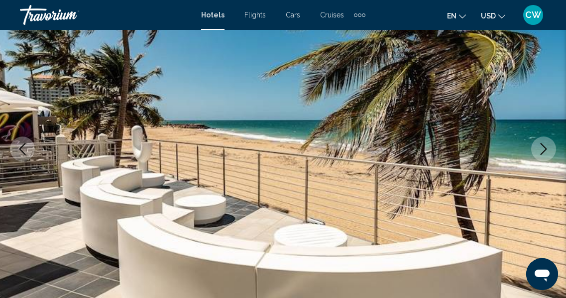
click at [543, 147] on icon "Next image" at bounding box center [544, 149] width 12 height 12
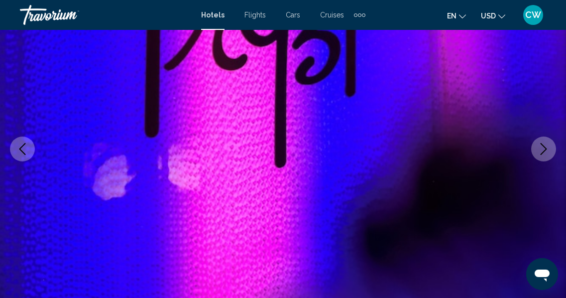
click at [543, 147] on icon "Next image" at bounding box center [544, 149] width 12 height 12
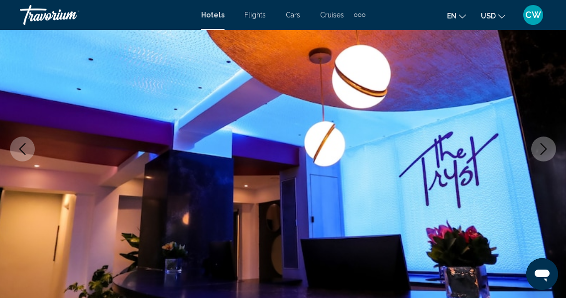
click at [543, 147] on icon "Next image" at bounding box center [544, 149] width 12 height 12
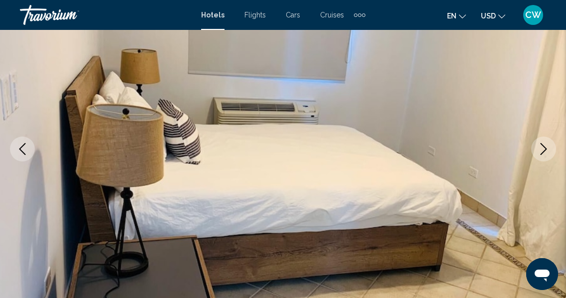
click at [543, 147] on icon "Next image" at bounding box center [544, 149] width 12 height 12
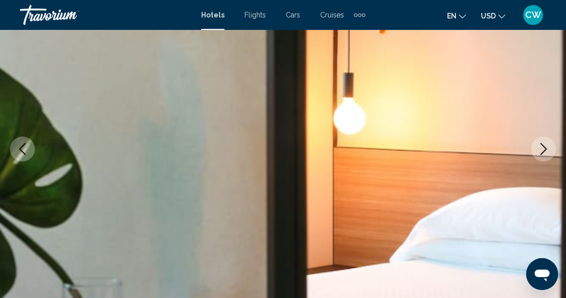
click at [543, 147] on icon "Next image" at bounding box center [544, 149] width 12 height 12
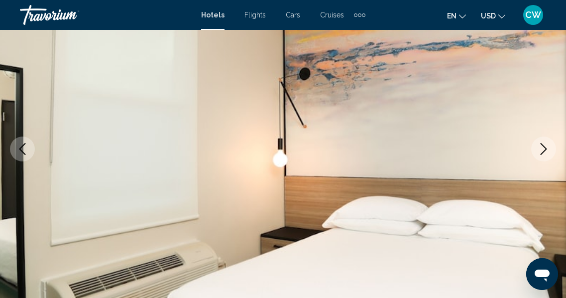
click at [544, 149] on icon "Next image" at bounding box center [544, 149] width 12 height 12
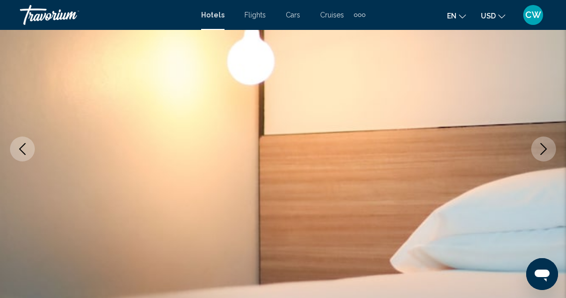
click at [544, 149] on icon "Next image" at bounding box center [544, 149] width 12 height 12
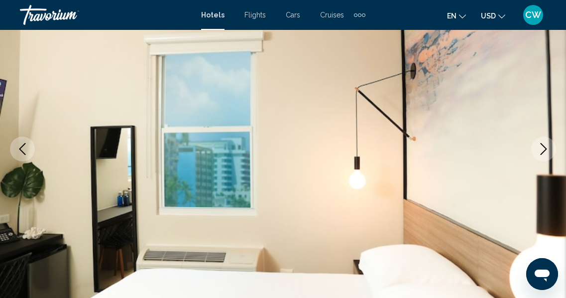
click at [544, 149] on icon "Next image" at bounding box center [544, 149] width 12 height 12
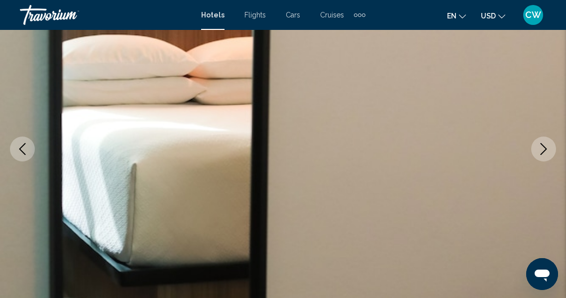
click at [544, 149] on icon "Next image" at bounding box center [544, 149] width 12 height 12
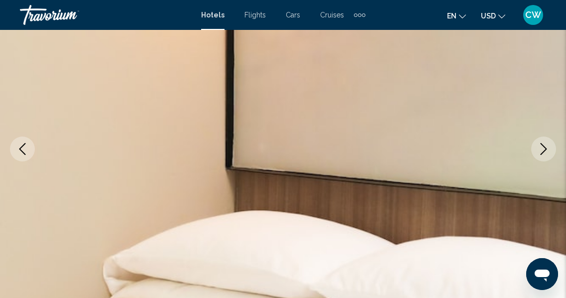
click at [544, 149] on icon "Next image" at bounding box center [544, 149] width 12 height 12
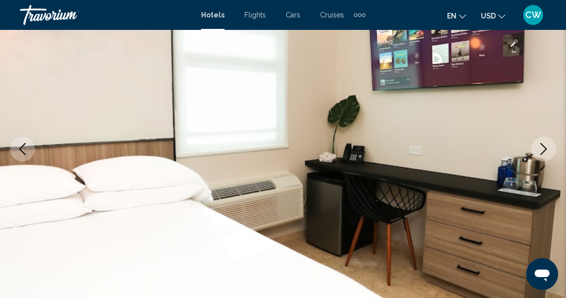
click at [544, 149] on icon "Next image" at bounding box center [544, 149] width 12 height 12
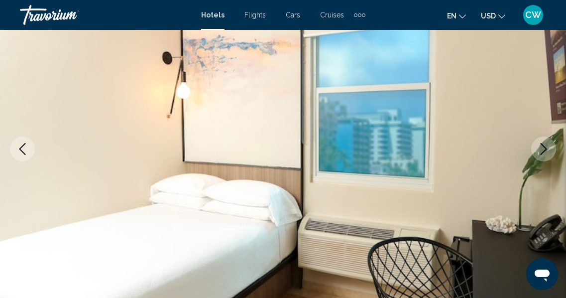
click at [544, 149] on icon "Next image" at bounding box center [544, 149] width 12 height 12
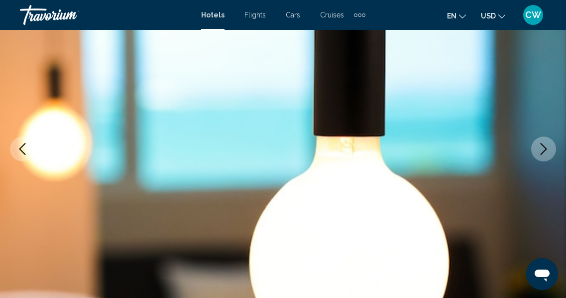
click at [544, 149] on icon "Next image" at bounding box center [544, 149] width 12 height 12
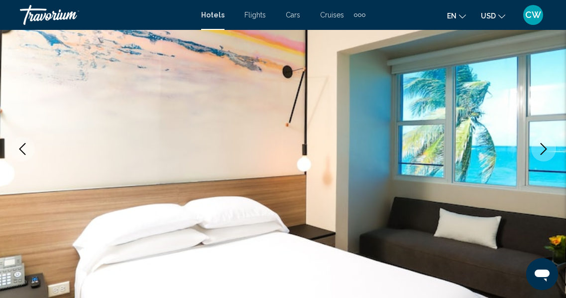
click at [544, 149] on icon "Next image" at bounding box center [544, 149] width 12 height 12
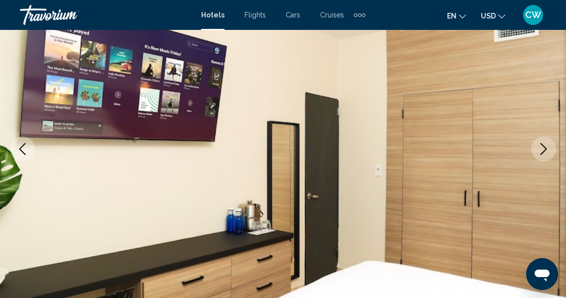
click at [544, 149] on icon "Next image" at bounding box center [544, 149] width 12 height 12
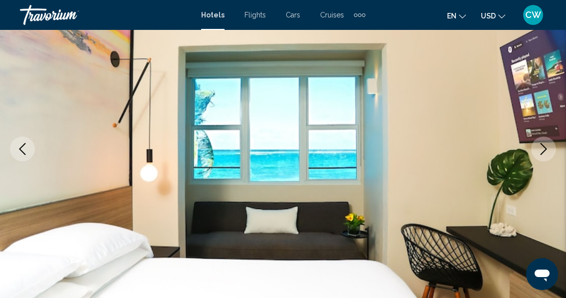
click at [544, 149] on icon "Next image" at bounding box center [544, 149] width 12 height 12
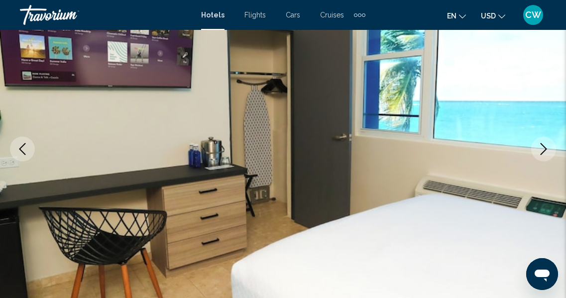
click at [544, 149] on icon "Next image" at bounding box center [544, 149] width 12 height 12
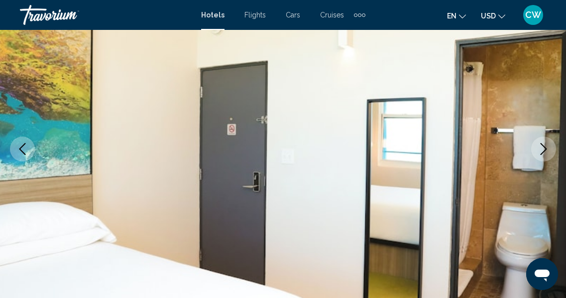
click at [544, 149] on icon "Next image" at bounding box center [544, 149] width 12 height 12
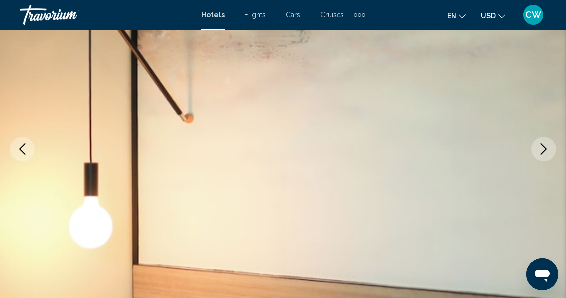
click at [545, 149] on icon "Next image" at bounding box center [544, 149] width 12 height 12
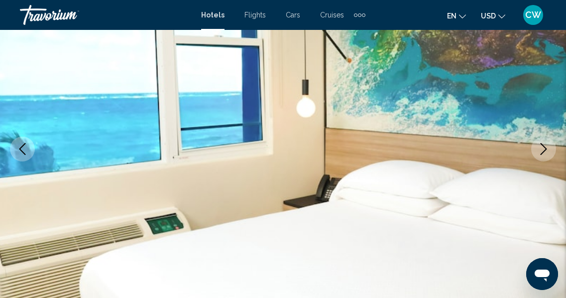
click at [545, 149] on icon "Next image" at bounding box center [544, 149] width 12 height 12
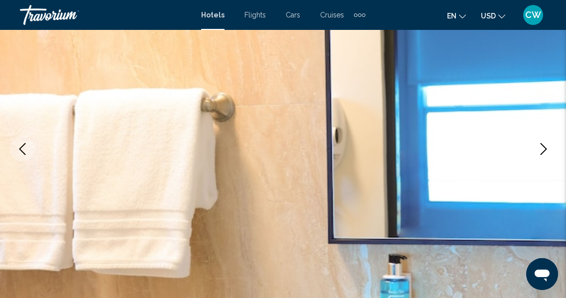
click at [545, 149] on icon "Next image" at bounding box center [544, 149] width 12 height 12
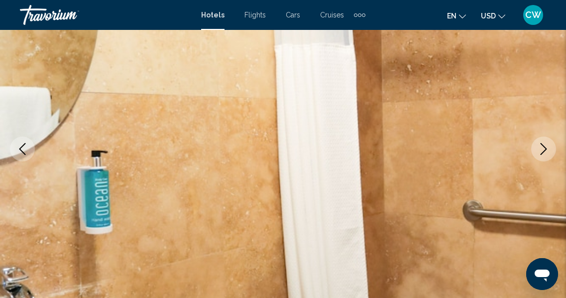
click at [545, 149] on icon "Next image" at bounding box center [544, 149] width 12 height 12
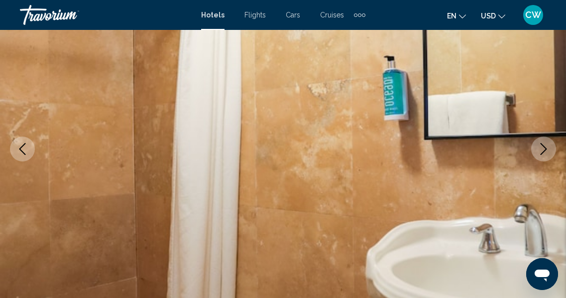
click at [545, 149] on icon "Next image" at bounding box center [544, 149] width 12 height 12
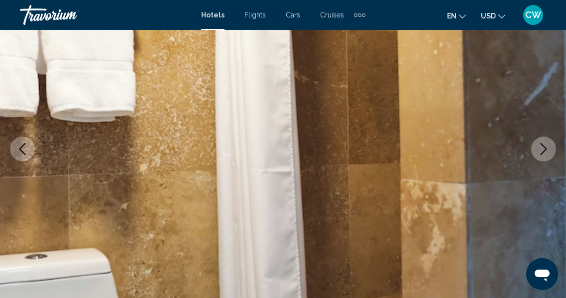
click at [545, 149] on icon "Next image" at bounding box center [544, 149] width 12 height 12
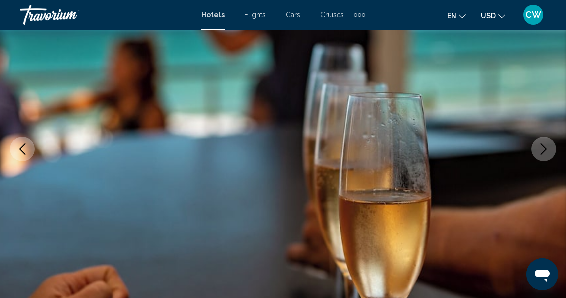
click at [545, 149] on icon "Next image" at bounding box center [544, 149] width 12 height 12
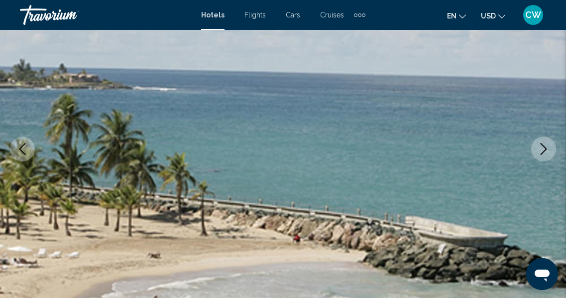
click at [545, 149] on icon "Next image" at bounding box center [544, 149] width 12 height 12
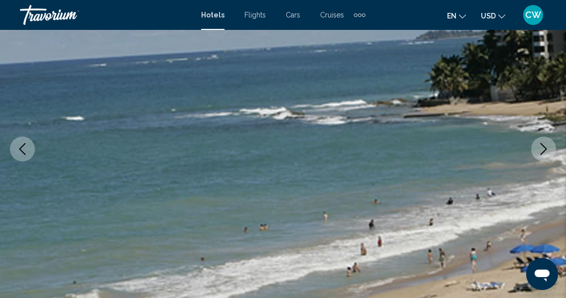
click at [545, 149] on icon "Next image" at bounding box center [544, 149] width 12 height 12
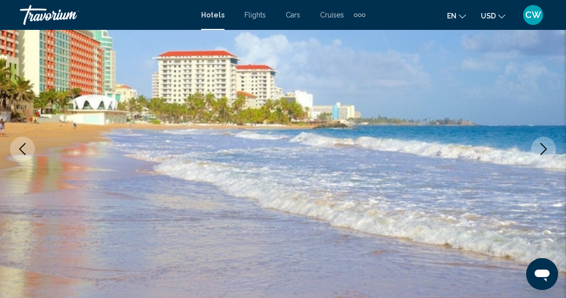
click at [545, 149] on icon "Next image" at bounding box center [544, 149] width 12 height 12
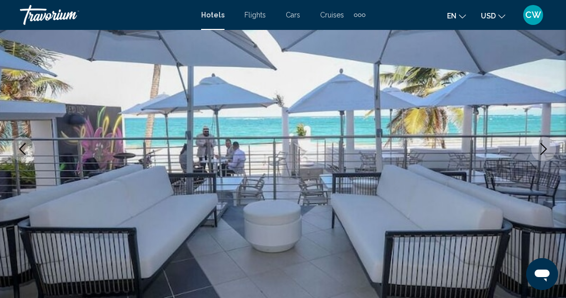
click at [545, 149] on icon "Next image" at bounding box center [544, 149] width 12 height 12
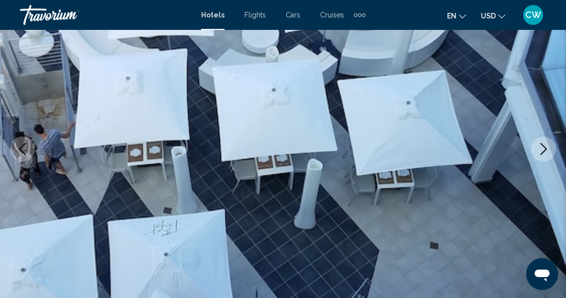
click at [545, 149] on icon "Next image" at bounding box center [544, 149] width 12 height 12
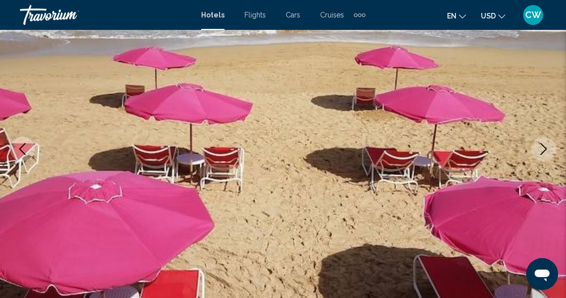
click at [545, 149] on icon "Next image" at bounding box center [544, 149] width 12 height 12
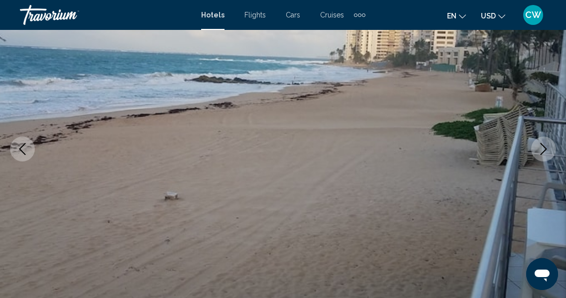
click at [545, 149] on icon "Next image" at bounding box center [544, 149] width 12 height 12
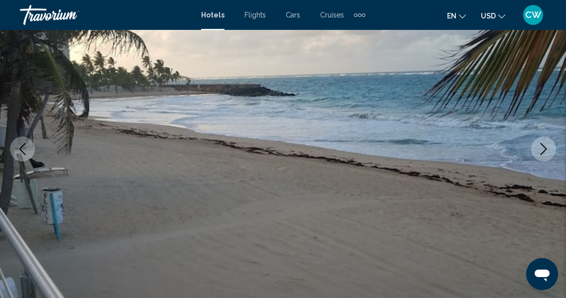
click at [545, 149] on icon "Next image" at bounding box center [544, 149] width 12 height 12
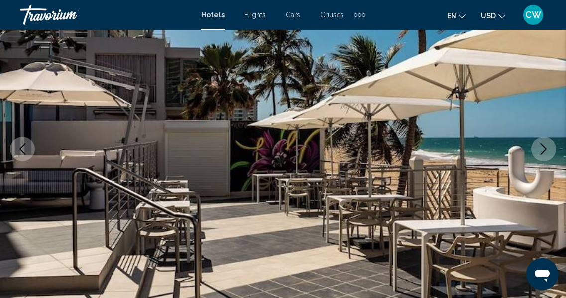
click at [545, 149] on icon "Next image" at bounding box center [544, 149] width 12 height 12
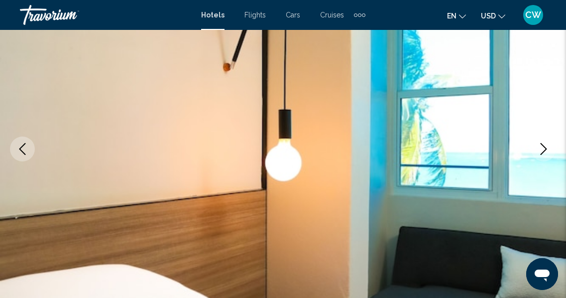
click at [545, 149] on icon "Next image" at bounding box center [544, 149] width 12 height 12
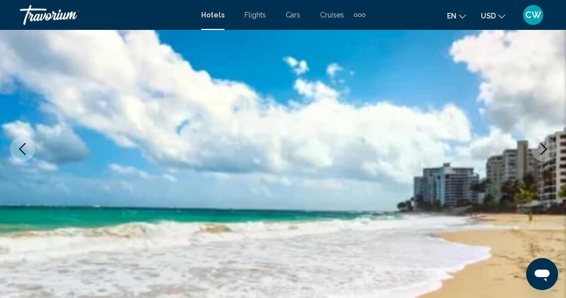
click at [545, 149] on icon "Next image" at bounding box center [544, 149] width 12 height 12
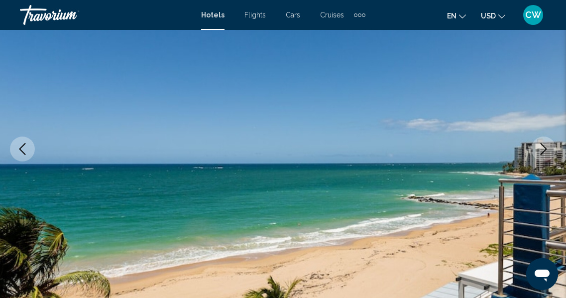
click at [545, 149] on icon "Next image" at bounding box center [544, 149] width 12 height 12
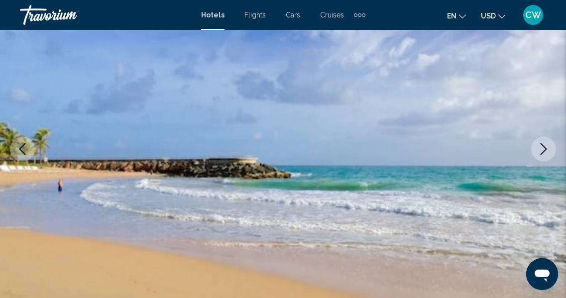
click at [545, 149] on icon "Next image" at bounding box center [544, 149] width 12 height 12
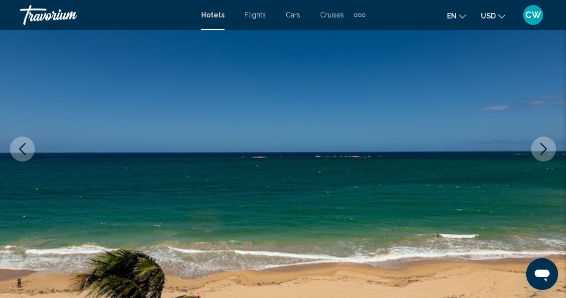
click at [545, 149] on icon "Next image" at bounding box center [544, 149] width 12 height 12
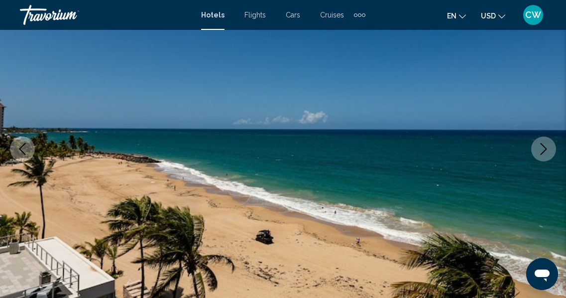
click at [545, 149] on icon "Next image" at bounding box center [544, 149] width 12 height 12
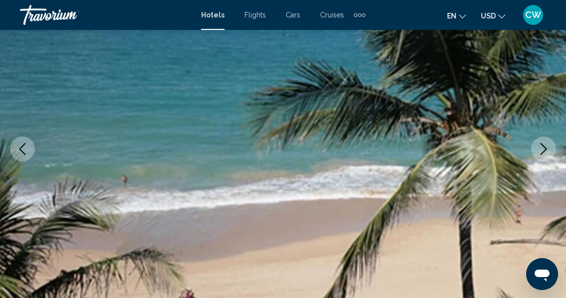
click at [545, 149] on icon "Next image" at bounding box center [544, 149] width 12 height 12
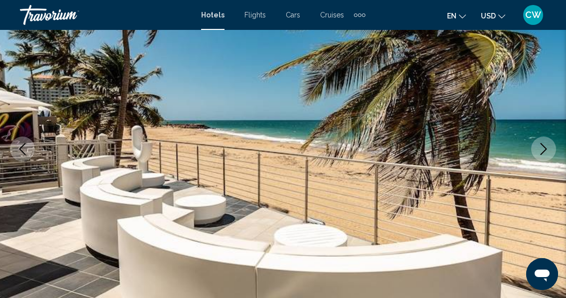
click at [545, 149] on icon "Next image" at bounding box center [544, 149] width 12 height 12
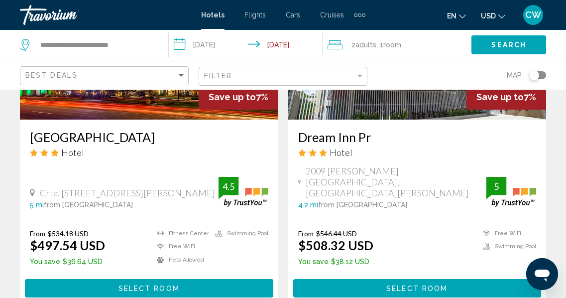
scroll to position [1978, 0]
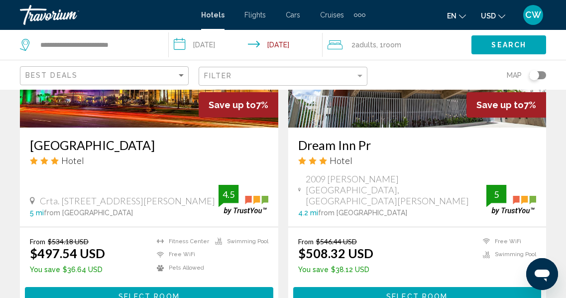
click at [107, 145] on h3 "[GEOGRAPHIC_DATA]" at bounding box center [149, 144] width 238 height 15
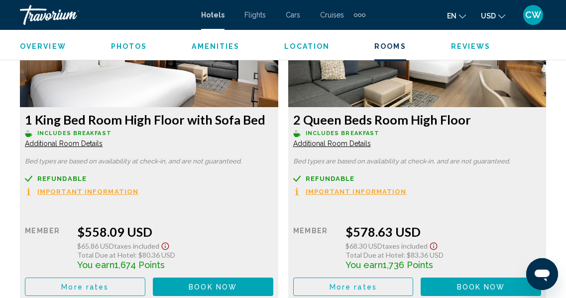
scroll to position [2303, 0]
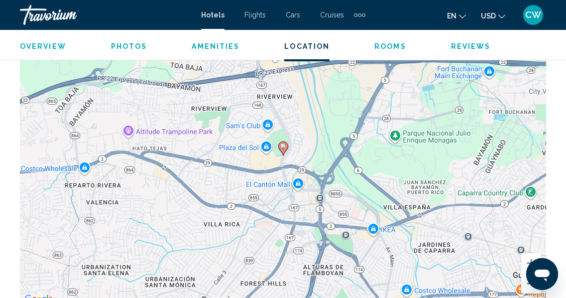
scroll to position [1019, 0]
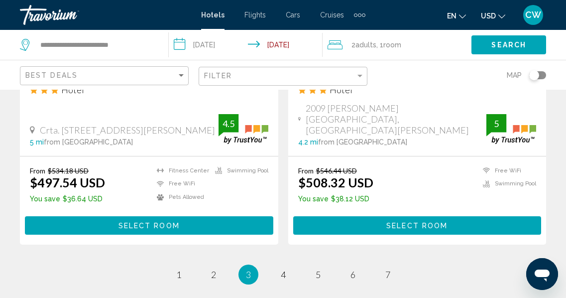
scroll to position [2032, 0]
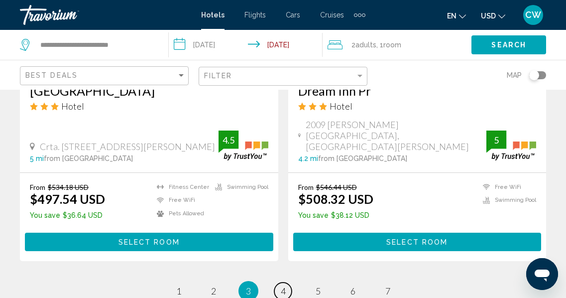
drag, startPoint x: 282, startPoint y: 277, endPoint x: 305, endPoint y: 273, distance: 23.2
click at [282, 285] on span "4" at bounding box center [283, 290] width 5 height 11
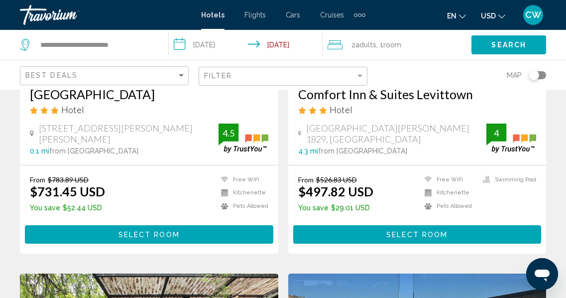
scroll to position [195, 0]
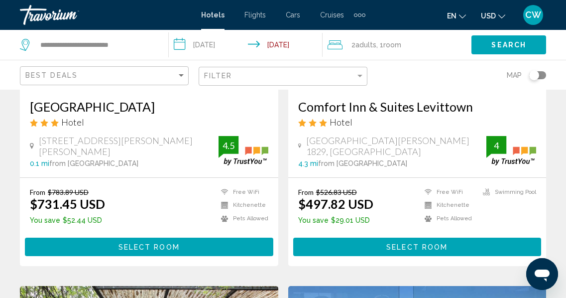
click at [380, 107] on h3 "Comfort Inn & Suites Levittown" at bounding box center [417, 106] width 238 height 15
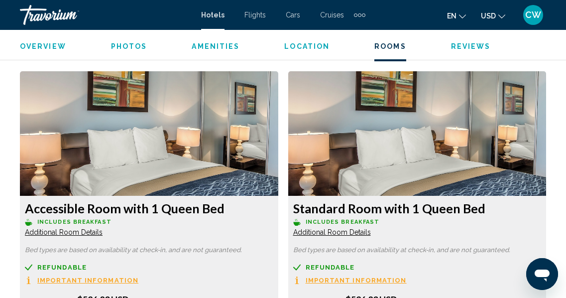
scroll to position [1500, 0]
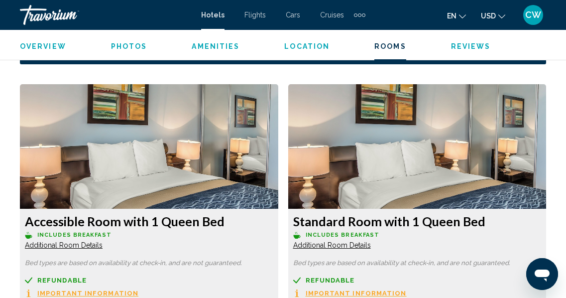
drag, startPoint x: 572, startPoint y: 195, endPoint x: 573, endPoint y: 126, distance: 68.2
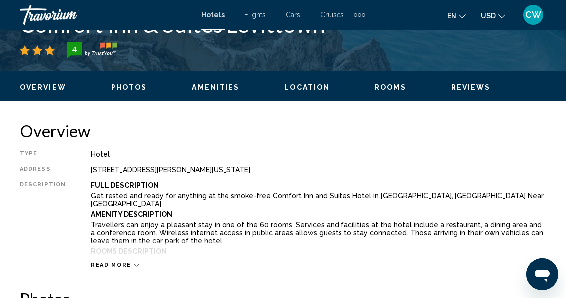
scroll to position [426, 0]
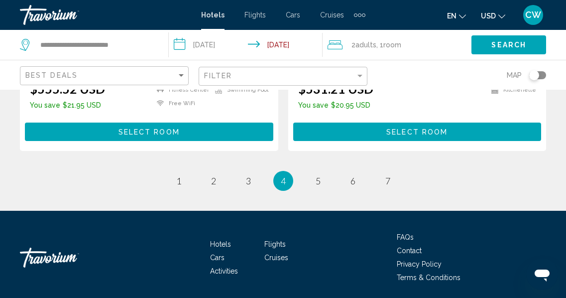
scroll to position [2136, 0]
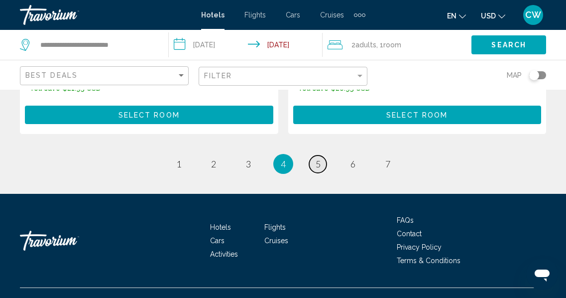
click at [318, 158] on span "5" at bounding box center [318, 163] width 5 height 11
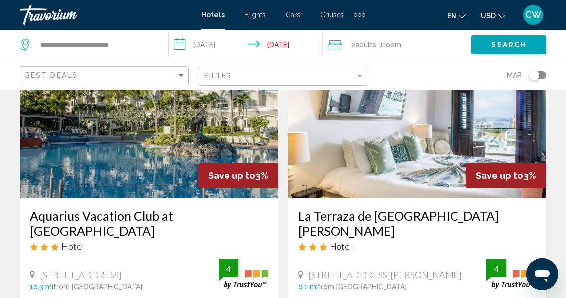
scroll to position [94, 0]
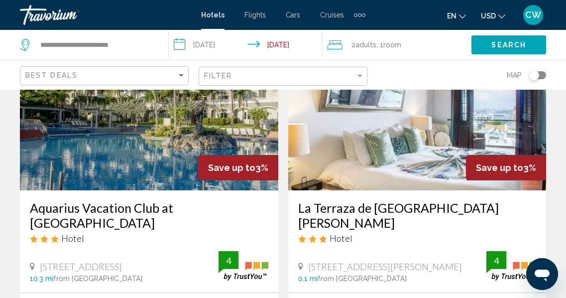
click at [383, 209] on h3 "La Terraza de [GEOGRAPHIC_DATA][PERSON_NAME]" at bounding box center [417, 215] width 238 height 30
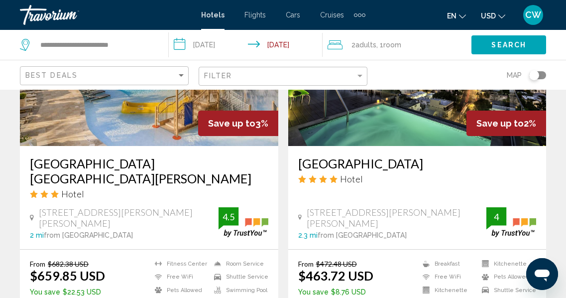
scroll to position [496, 0]
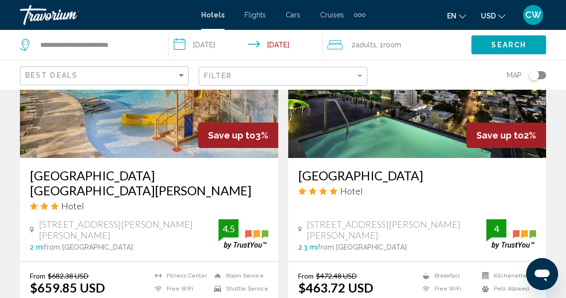
click at [360, 168] on h3 "[GEOGRAPHIC_DATA]" at bounding box center [417, 175] width 238 height 15
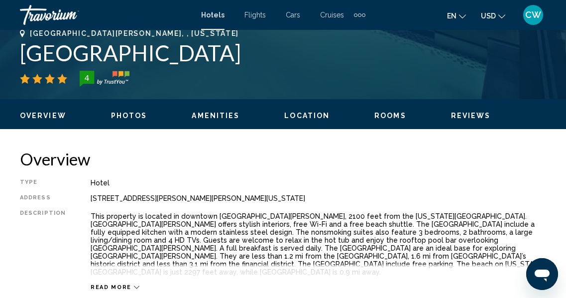
scroll to position [391, 0]
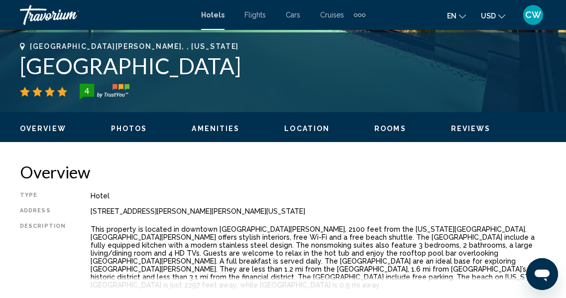
click at [459, 122] on ul "Overview Photos Amenities Location Rooms Reviews Check Availability" at bounding box center [283, 127] width 526 height 11
click at [459, 126] on span "Reviews" at bounding box center [471, 128] width 40 height 8
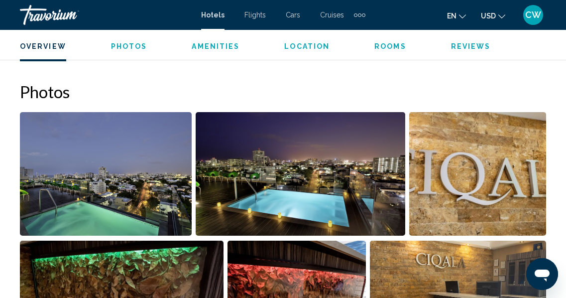
scroll to position [595, 0]
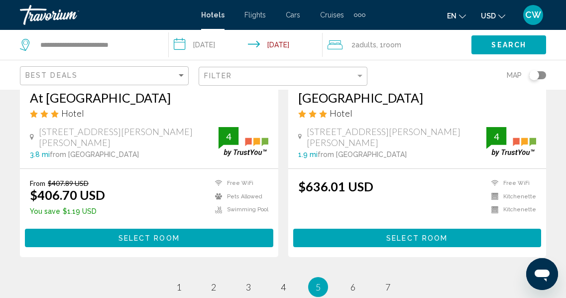
scroll to position [2035, 0]
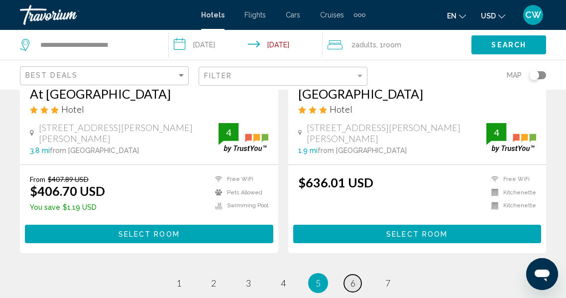
click at [354, 277] on span "6" at bounding box center [353, 282] width 5 height 11
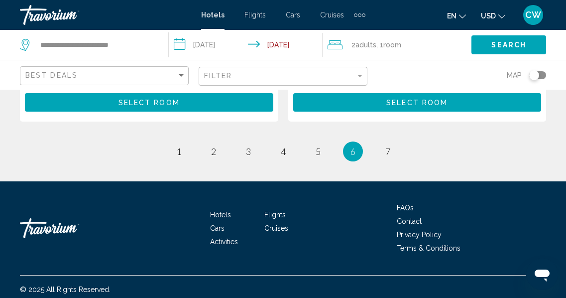
scroll to position [2119, 0]
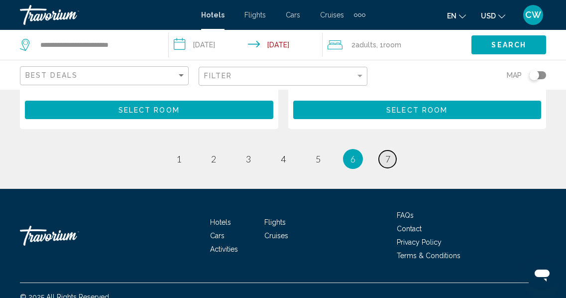
click at [385, 153] on span "7" at bounding box center [387, 158] width 5 height 11
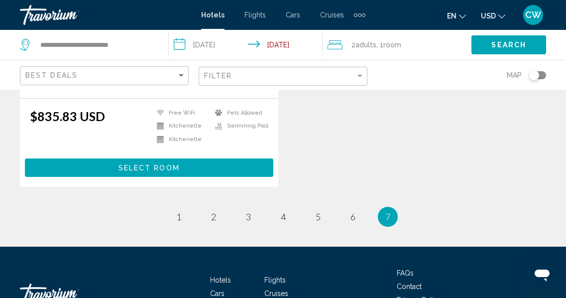
scroll to position [978, 0]
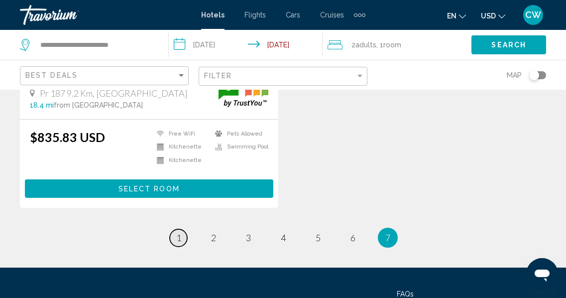
click at [180, 236] on span "1" at bounding box center [178, 237] width 5 height 11
